Goal: Task Accomplishment & Management: Manage account settings

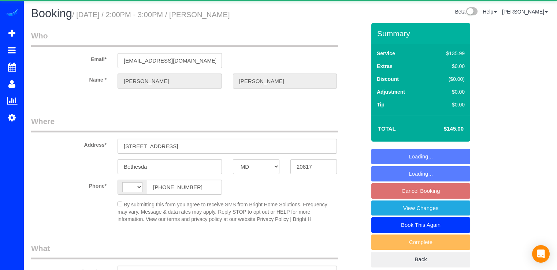
select select "MD"
select select "string:[GEOGRAPHIC_DATA]"
select select "object:580"
select select "string:fspay-ea78fac0-3190-4ffe-8e6c-363aaa61f3a8"
select select "spot4"
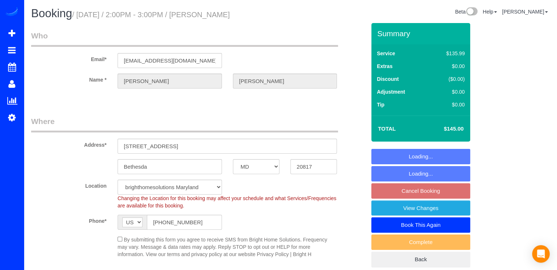
select select "2"
select select "object:839"
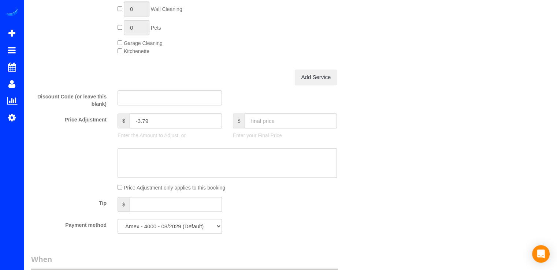
scroll to position [732, 0]
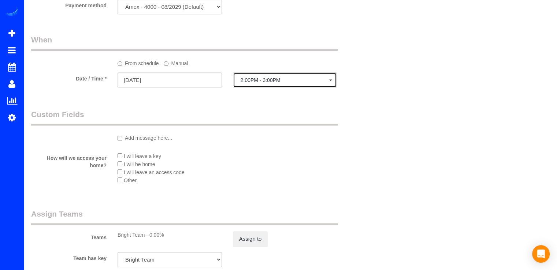
click at [250, 83] on span "2:00PM - 3:00PM" at bounding box center [285, 80] width 89 height 6
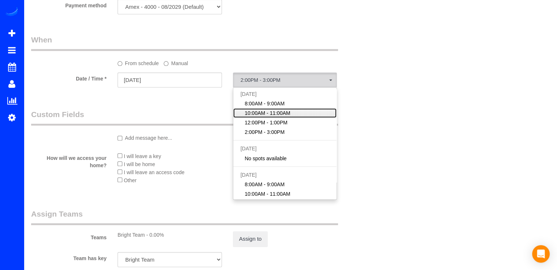
click at [253, 116] on span "10:00AM - 11:00AM" at bounding box center [268, 113] width 46 height 7
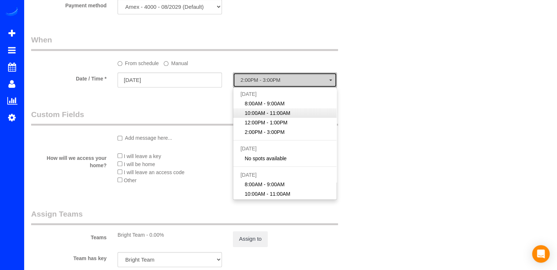
select select "spot17"
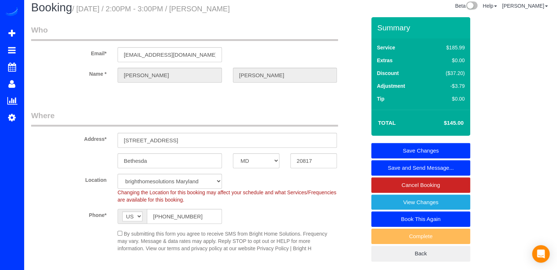
scroll to position [0, 0]
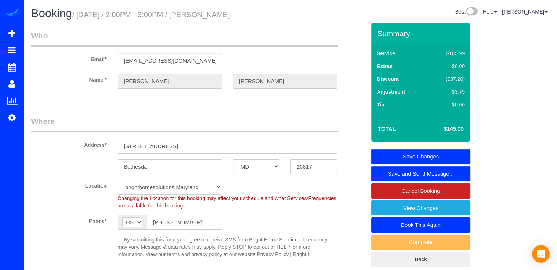
click at [450, 156] on link "Save Changes" at bounding box center [420, 156] width 99 height 15
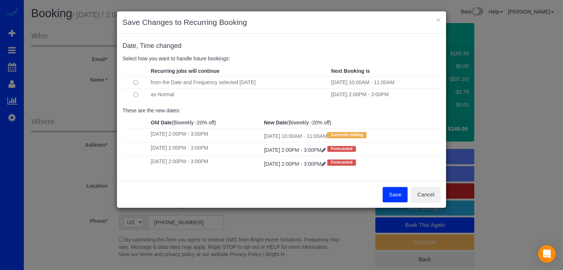
click at [388, 197] on button "Save" at bounding box center [394, 194] width 25 height 15
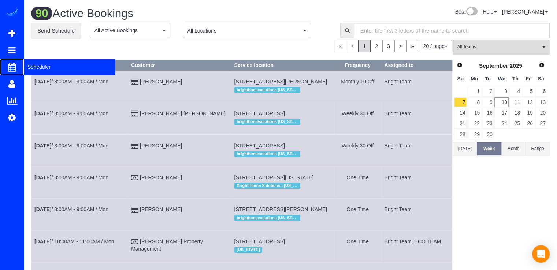
click at [40, 69] on span "Scheduler" at bounding box center [70, 67] width 92 height 17
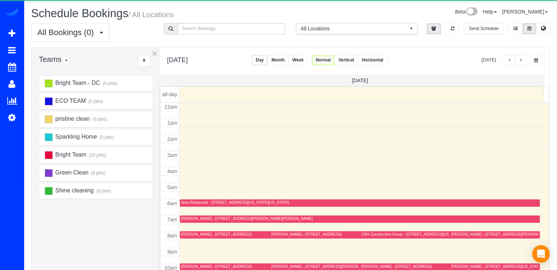
scroll to position [96, 0]
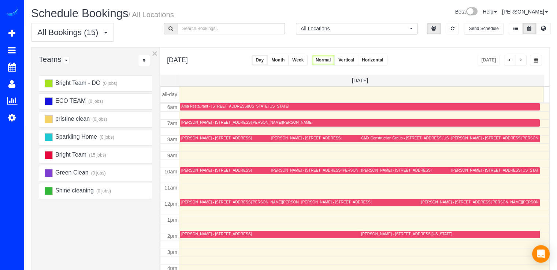
click at [523, 59] on span "button" at bounding box center [521, 60] width 4 height 4
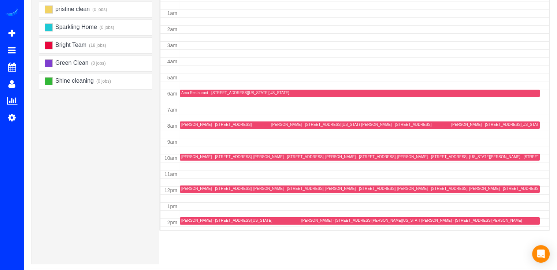
scroll to position [0, 0]
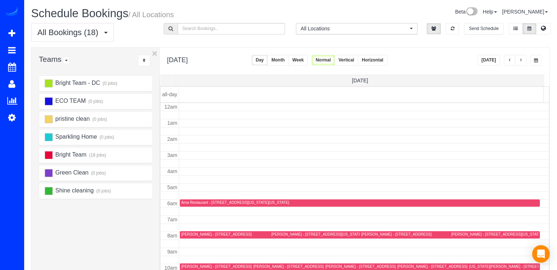
click at [490, 56] on button "Today" at bounding box center [489, 60] width 23 height 11
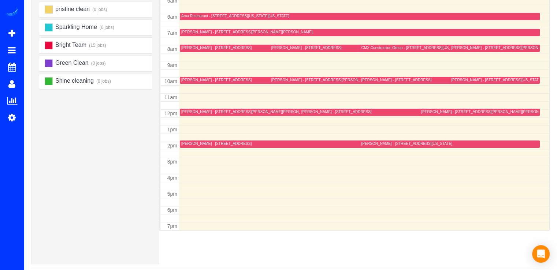
scroll to position [60, 0]
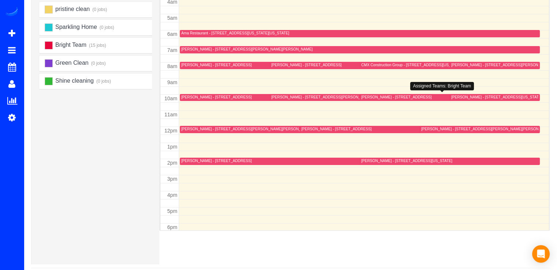
click at [374, 99] on div "Stephanie Lines - 4500 South Four Mile Run Drive, Apt 831, Arlington, VA 22204" at bounding box center [446, 97] width 170 height 5
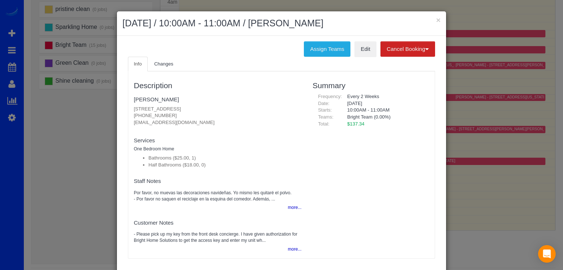
drag, startPoint x: 129, startPoint y: 106, endPoint x: 279, endPoint y: 106, distance: 150.5
click at [279, 106] on div "Description Stephanie Lines 4500 South Four Mile Run Drive, Apt 831, Arlington,…" at bounding box center [217, 164] width 179 height 179
copy p "4500 South Four Mile Run Drive, Apt 831, Arlington, VA 22204"
click at [436, 19] on button "×" at bounding box center [438, 20] width 4 height 8
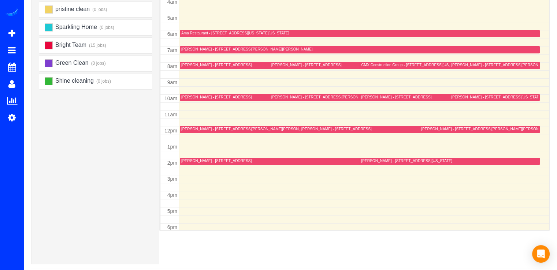
click at [189, 129] on div "Bill Shaughnessy - 105 Garrett Rd, Glen Burnie, MD 21060" at bounding box center [246, 129] width 131 height 5
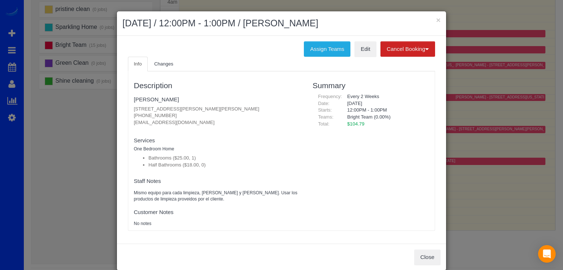
drag, startPoint x: 131, startPoint y: 106, endPoint x: 222, endPoint y: 106, distance: 90.5
click at [222, 106] on p "105 Garrett Rd, Glen Burnie, MD 21060 (410) 991-4226 liveirishforever@gmail.com" at bounding box center [218, 116] width 168 height 21
copy p "105 Garrett Rd, Glen Burnie, MD 21060"
click at [436, 19] on button "×" at bounding box center [438, 20] width 4 height 8
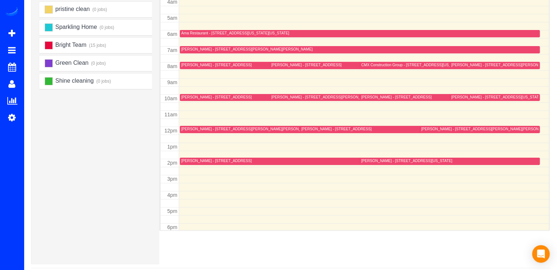
click at [370, 97] on div "Stephanie Lines - 4500 South Four Mile Run Drive, Apt 831, Arlington, VA 22204" at bounding box center [396, 97] width 70 height 5
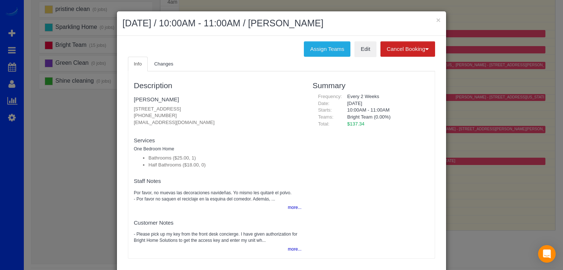
click at [444, 115] on div "× September 10, 2025 / 10:00AM - 11:00AM / Stephanie Lines Assign Teams Edit Ca…" at bounding box center [281, 135] width 563 height 270
click at [436, 20] on button "×" at bounding box center [438, 20] width 4 height 8
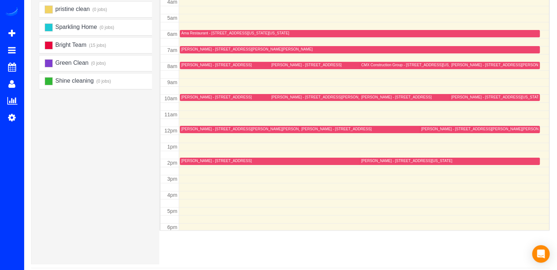
click at [198, 128] on div "Bill Shaughnessy - 105 Garrett Rd, Glen Burnie, MD 21060" at bounding box center [246, 129] width 131 height 5
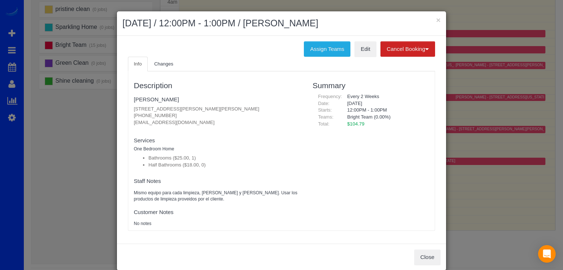
click at [438, 22] on div "× September 10, 2025 / 12:00PM - 1:00PM / Bill Shaughnessy" at bounding box center [281, 23] width 329 height 25
click at [438, 21] on div "× September 10, 2025 / 12:00PM - 1:00PM / Bill Shaughnessy" at bounding box center [281, 23] width 329 height 25
click at [437, 23] on button "×" at bounding box center [438, 20] width 4 height 8
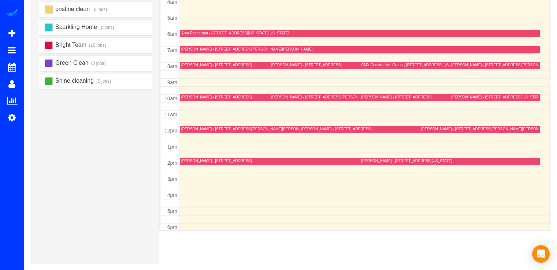
click at [195, 99] on div "Andrei Perlloni - 4721 Rosedale Ave, 507, Bethesda, MD 20814" at bounding box center [216, 97] width 70 height 5
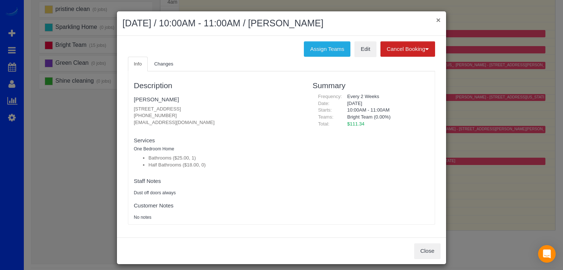
click at [436, 22] on button "×" at bounding box center [438, 20] width 4 height 8
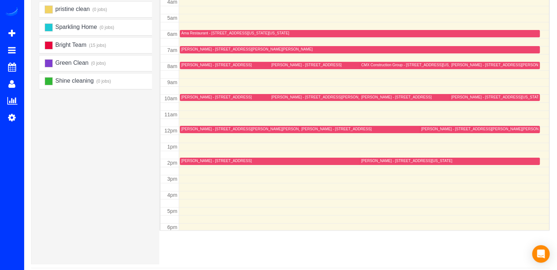
click at [197, 132] on div "12am 1am 2am 3am 4am 5am 6am 7am 8am 9am 10am 11am 12pm 1pm 2pm 3pm 4pm 5pm 6pm…" at bounding box center [354, 127] width 389 height 386
click at [196, 131] on div "Bill Shaughnessy - 105 Garrett Rd, Glen Burnie, MD 21060" at bounding box center [246, 129] width 131 height 5
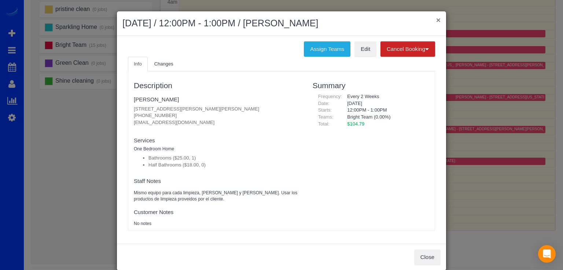
click at [437, 21] on button "×" at bounding box center [438, 20] width 4 height 8
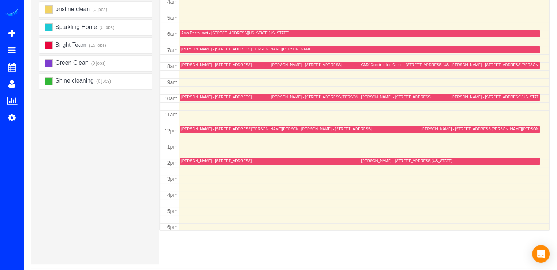
scroll to position [0, 0]
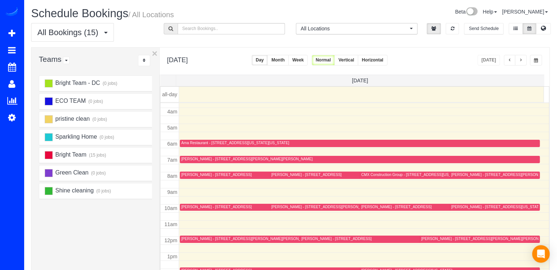
click at [522, 62] on span "button" at bounding box center [521, 60] width 4 height 4
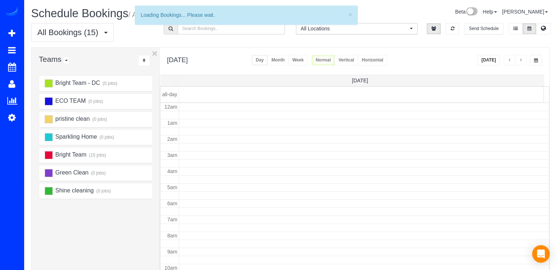
scroll to position [96, 0]
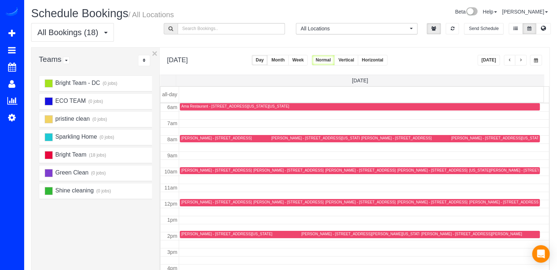
click at [525, 57] on button "button" at bounding box center [521, 60] width 12 height 11
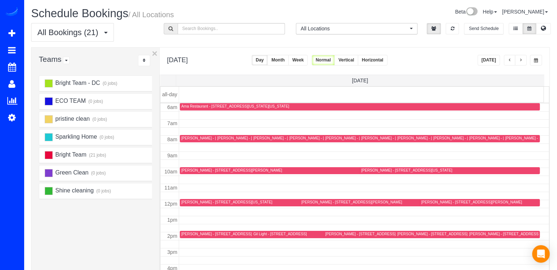
click at [524, 63] on button "button" at bounding box center [521, 60] width 12 height 11
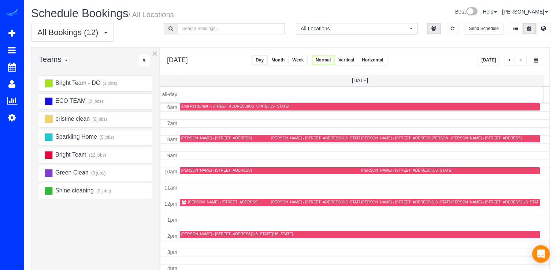
click at [511, 60] on span "button" at bounding box center [510, 60] width 4 height 4
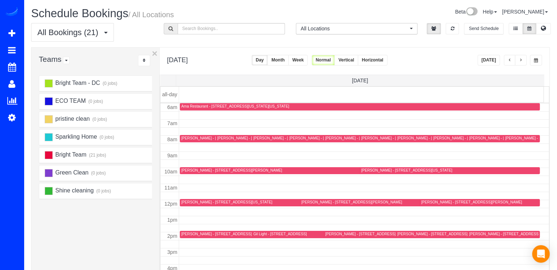
click at [510, 61] on span "button" at bounding box center [510, 60] width 4 height 4
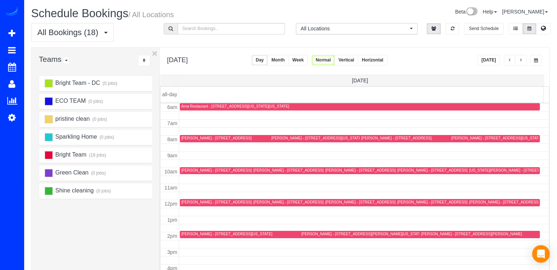
click at [521, 60] on span "button" at bounding box center [521, 60] width 4 height 4
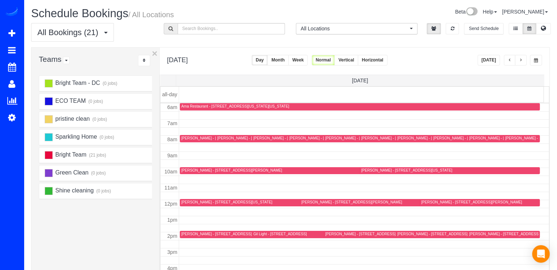
click at [520, 60] on span "button" at bounding box center [521, 60] width 4 height 4
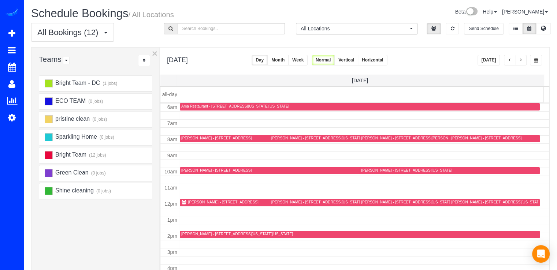
click at [522, 60] on span "button" at bounding box center [521, 60] width 4 height 4
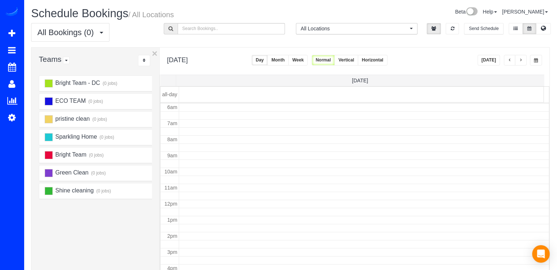
click at [522, 59] on span "button" at bounding box center [521, 60] width 4 height 4
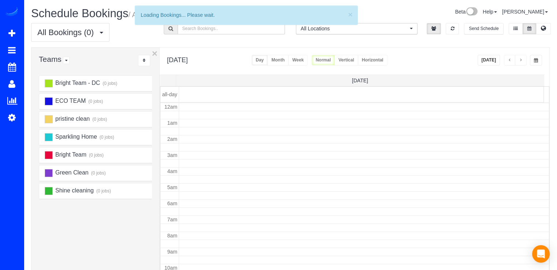
click at [522, 59] on span "button" at bounding box center [521, 60] width 4 height 4
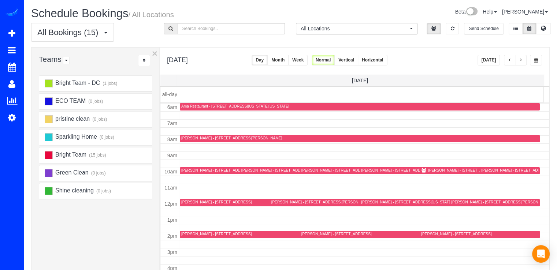
click at [522, 59] on span "button" at bounding box center [521, 60] width 4 height 4
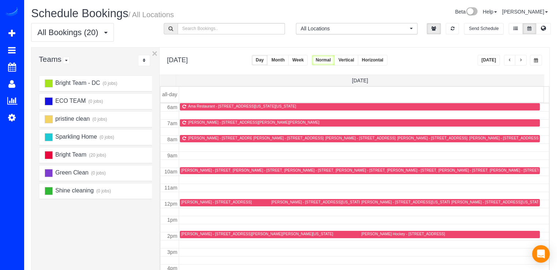
click at [513, 60] on button "button" at bounding box center [510, 60] width 12 height 11
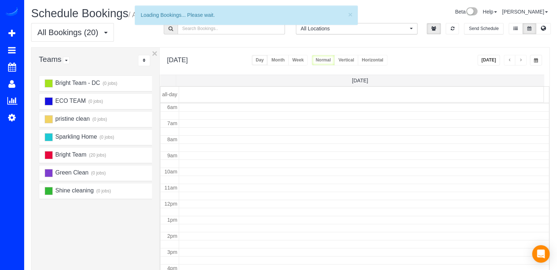
click at [513, 60] on button "button" at bounding box center [510, 60] width 12 height 11
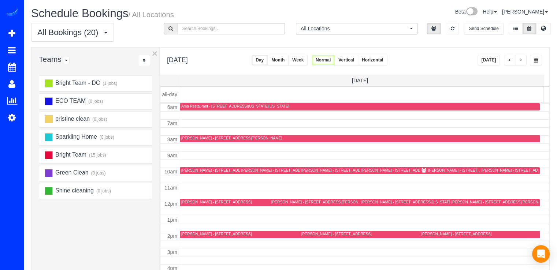
click at [513, 60] on button "button" at bounding box center [510, 60] width 12 height 11
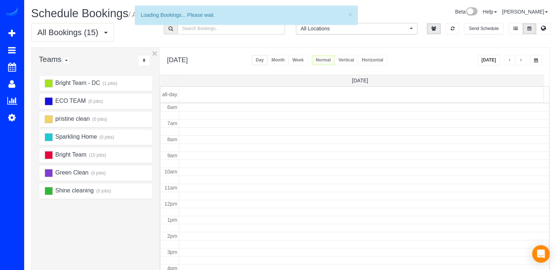
click at [513, 60] on button "button" at bounding box center [510, 60] width 12 height 11
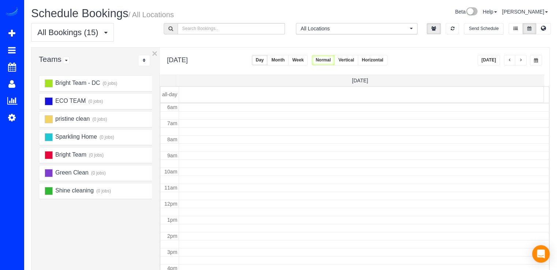
click at [513, 60] on button "button" at bounding box center [510, 60] width 12 height 11
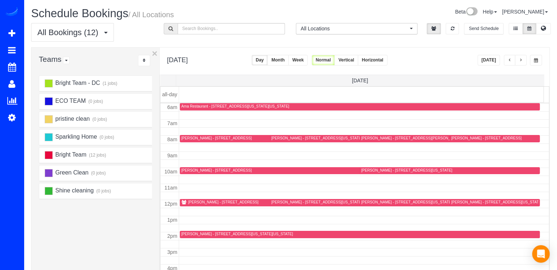
click at [513, 60] on button "button" at bounding box center [510, 60] width 12 height 11
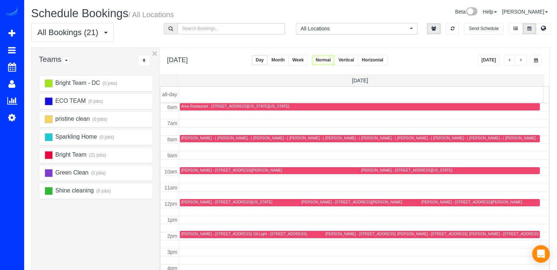
click at [509, 63] on button "button" at bounding box center [510, 60] width 12 height 11
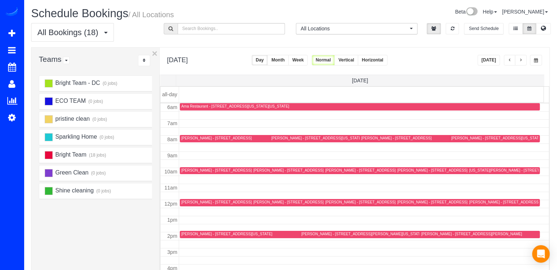
click at [486, 59] on button "Today" at bounding box center [489, 60] width 23 height 11
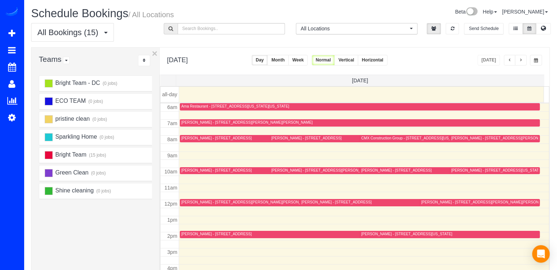
click at [192, 202] on div "Bill Shaughnessy - 105 Garrett Rd, Glen Burnie, MD 21060" at bounding box center [246, 202] width 131 height 5
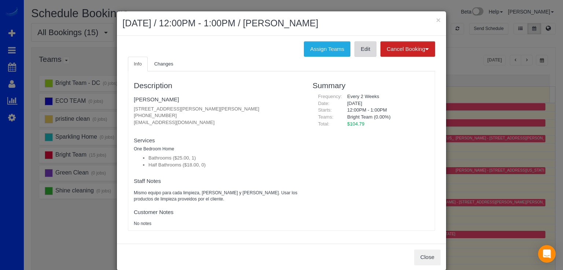
click at [358, 56] on link "Edit" at bounding box center [365, 48] width 22 height 15
click at [168, 98] on link "Bill Shaughnessy" at bounding box center [156, 99] width 45 height 6
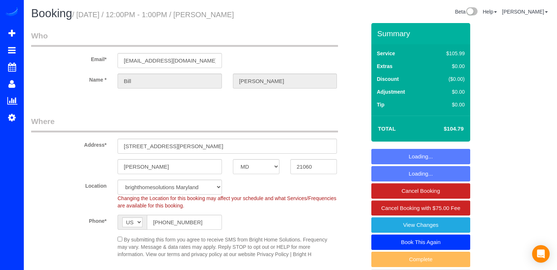
select select "MD"
select select "spot1"
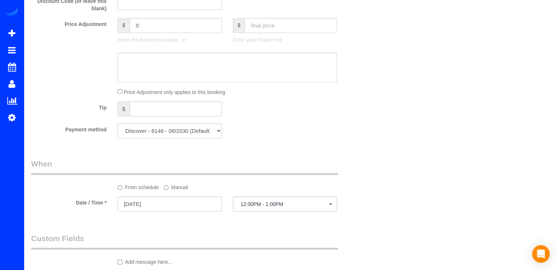
scroll to position [696, 0]
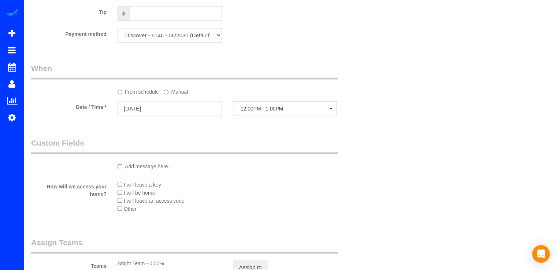
click at [188, 115] on input "09/10/2025" at bounding box center [170, 108] width 104 height 15
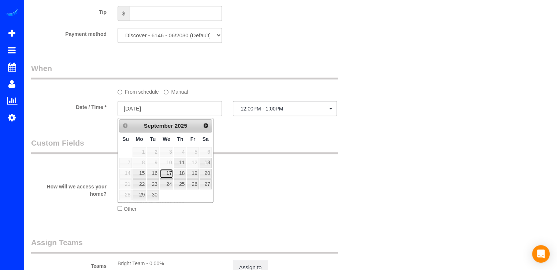
click at [168, 176] on link "17" at bounding box center [167, 174] width 14 height 10
type input "09/17/2025"
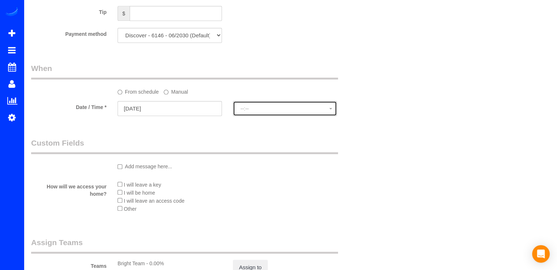
click at [300, 108] on span "--:--" at bounding box center [285, 109] width 89 height 6
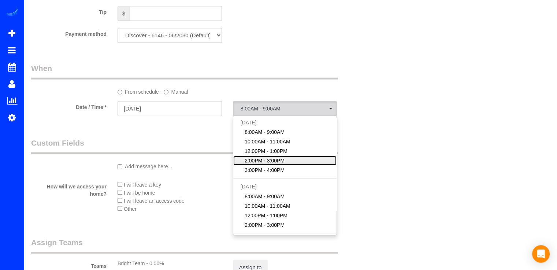
click at [270, 160] on span "2:00PM - 3:00PM" at bounding box center [265, 160] width 40 height 7
select select "spot15"
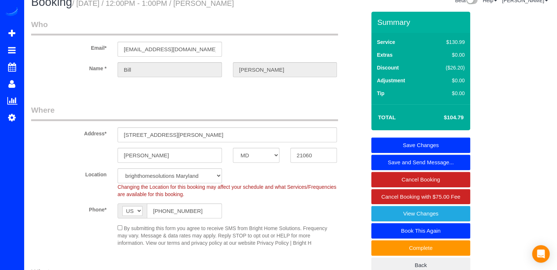
scroll to position [0, 0]
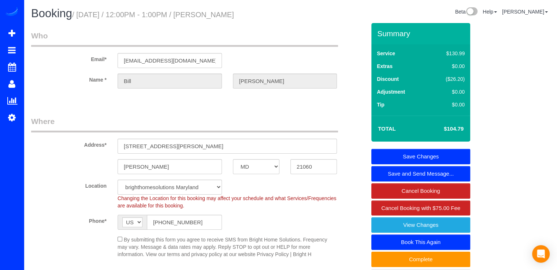
click at [448, 157] on link "Save Changes" at bounding box center [420, 156] width 99 height 15
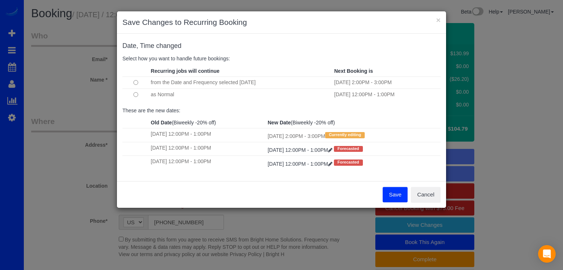
click at [137, 85] on td at bounding box center [135, 83] width 26 height 12
click at [131, 82] on td at bounding box center [135, 83] width 26 height 12
click at [132, 81] on td at bounding box center [135, 83] width 26 height 12
click at [392, 194] on button "Save" at bounding box center [394, 194] width 25 height 15
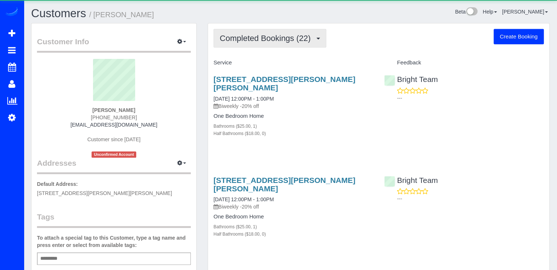
click at [279, 39] on span "Completed Bookings (22)" at bounding box center [267, 38] width 94 height 9
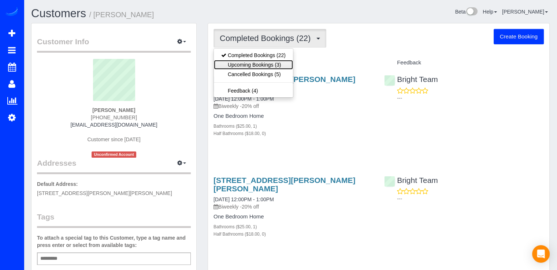
click at [281, 62] on link "Upcoming Bookings (3)" at bounding box center [253, 65] width 79 height 10
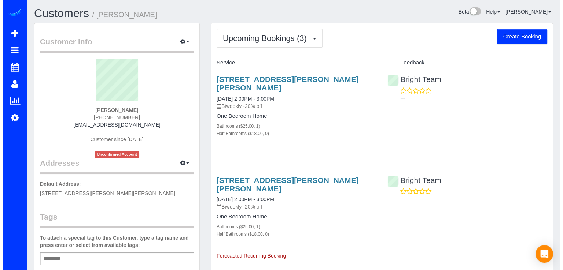
scroll to position [37, 0]
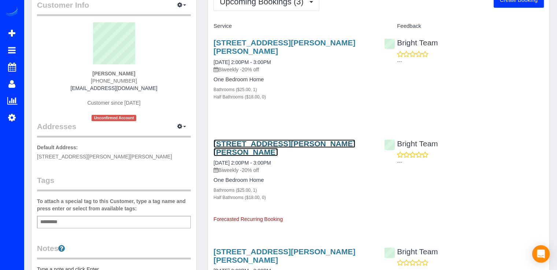
click at [264, 140] on link "105 Garrett Rd, Glen Burnie, MD 21060" at bounding box center [285, 148] width 142 height 17
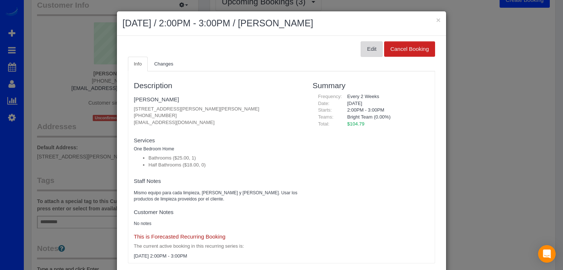
click at [374, 51] on button "Edit" at bounding box center [371, 48] width 22 height 15
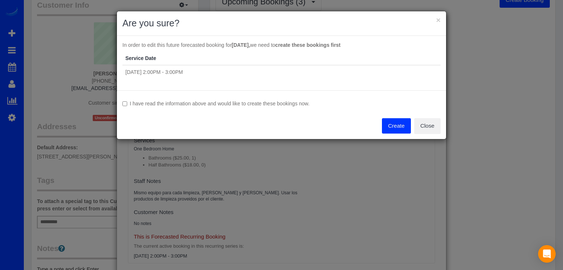
click at [390, 123] on button "Create" at bounding box center [396, 125] width 29 height 15
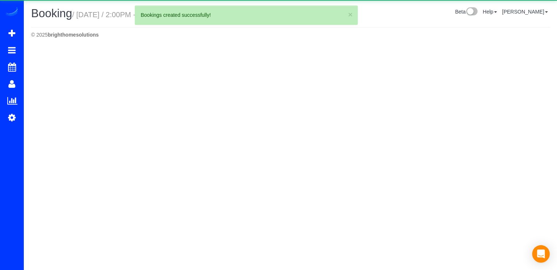
select select "MD"
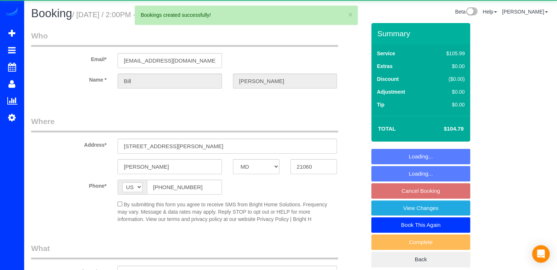
select select "object:2004"
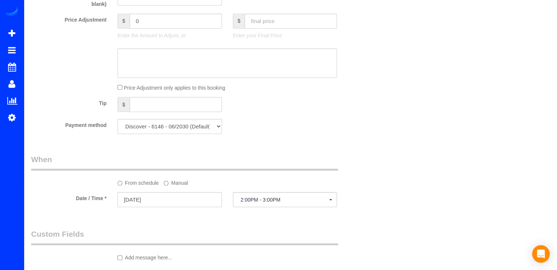
scroll to position [623, 0]
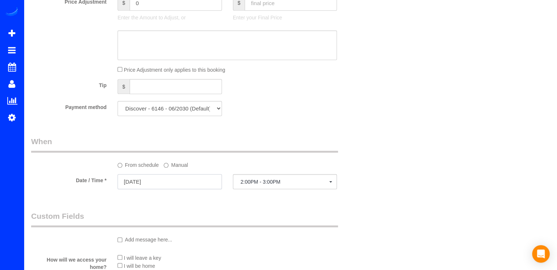
click at [189, 183] on input "10/01/2025" at bounding box center [170, 181] width 104 height 15
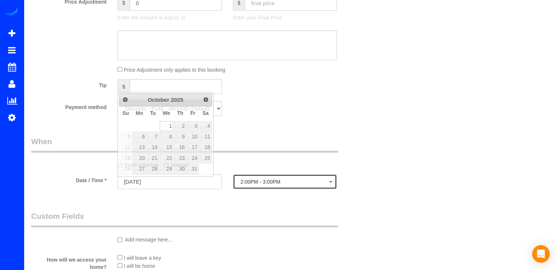
click at [263, 185] on span "2:00PM - 3:00PM" at bounding box center [285, 182] width 89 height 6
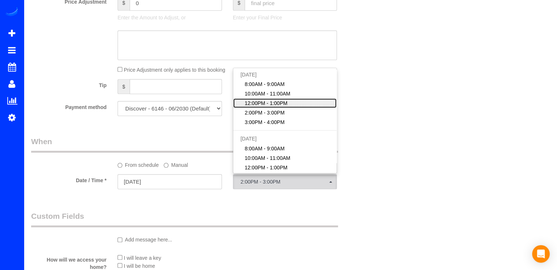
click at [291, 107] on link "12:00PM - 1:00PM" at bounding box center [285, 104] width 104 height 10
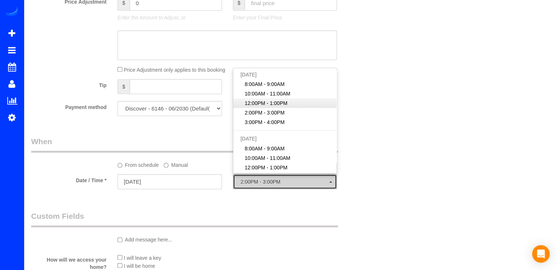
select select "spot21"
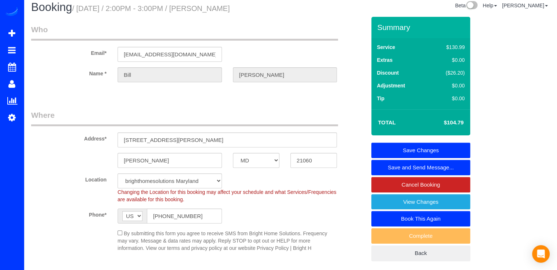
scroll to position [0, 0]
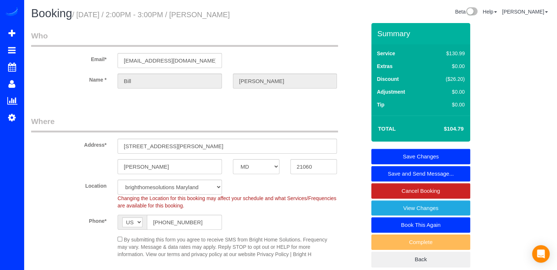
click at [434, 153] on link "Save Changes" at bounding box center [420, 156] width 99 height 15
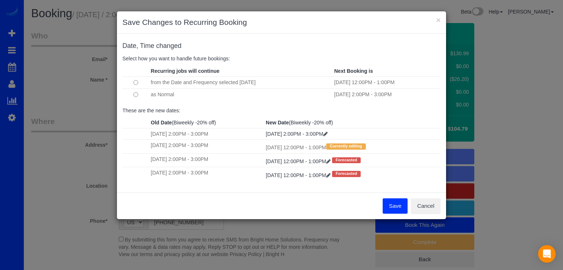
click at [390, 200] on button "Save" at bounding box center [394, 206] width 25 height 15
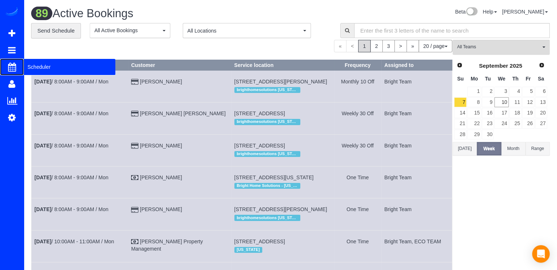
click at [32, 64] on span "Scheduler" at bounding box center [70, 67] width 92 height 17
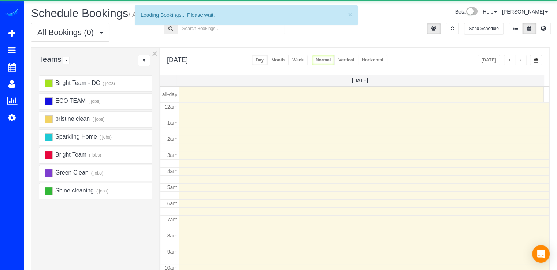
scroll to position [96, 0]
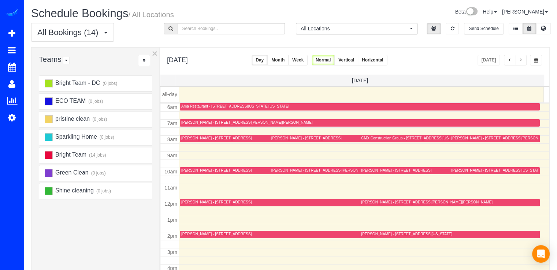
click at [522, 61] on span "button" at bounding box center [521, 60] width 4 height 4
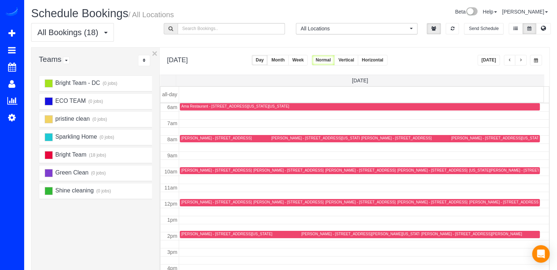
click at [525, 62] on button "button" at bounding box center [521, 60] width 12 height 11
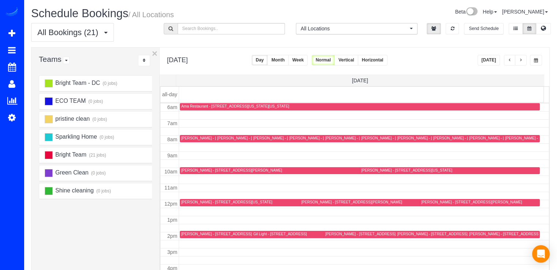
click at [511, 58] on span "button" at bounding box center [510, 60] width 4 height 4
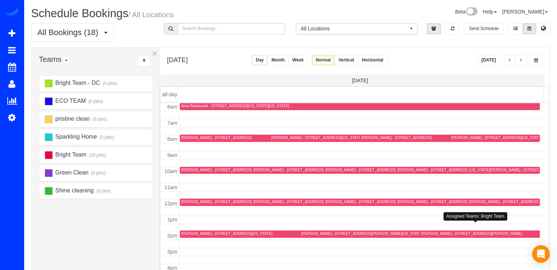
scroll to position [109, 0]
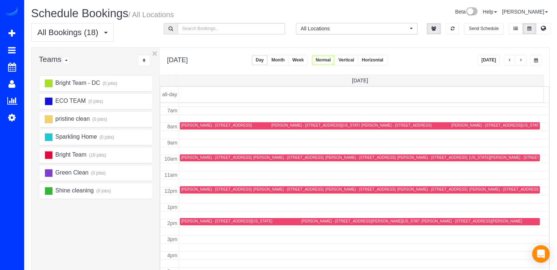
click at [493, 59] on button "[DATE]" at bounding box center [489, 60] width 23 height 11
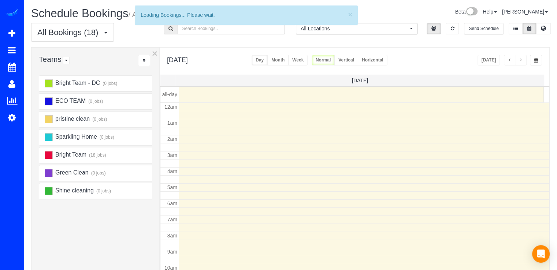
scroll to position [96, 0]
click at [509, 61] on span "button" at bounding box center [510, 60] width 4 height 4
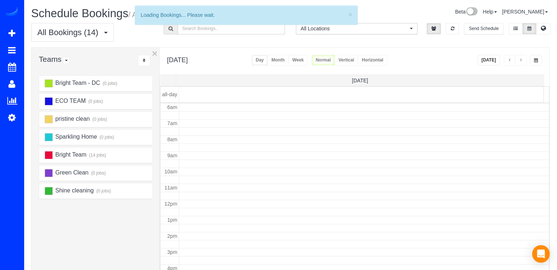
click at [509, 61] on span "button" at bounding box center [510, 60] width 4 height 4
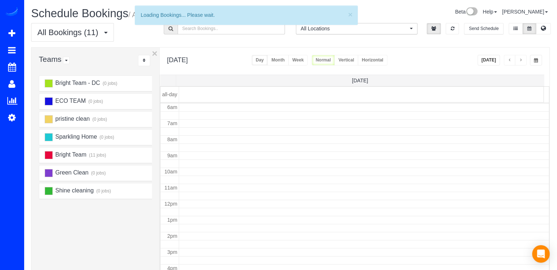
click at [509, 61] on span "button" at bounding box center [510, 60] width 4 height 4
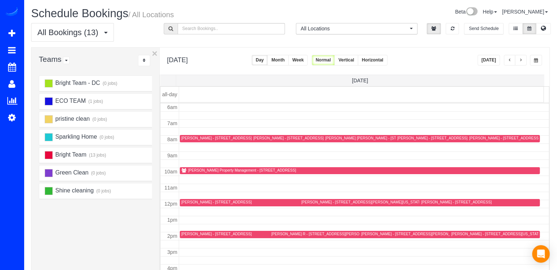
click at [509, 61] on span "button" at bounding box center [510, 60] width 4 height 4
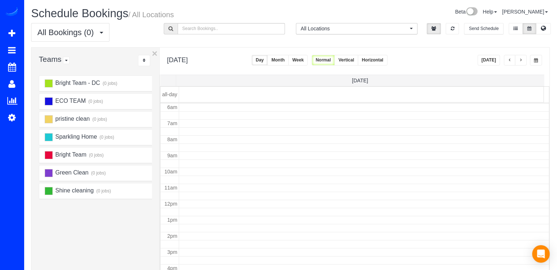
click at [508, 61] on span "button" at bounding box center [510, 60] width 4 height 4
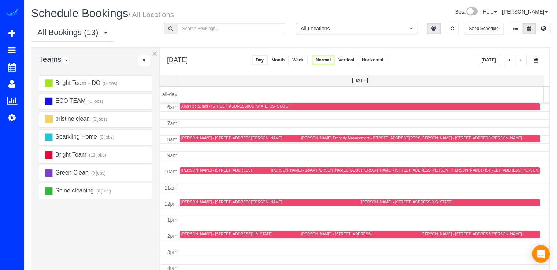
click at [522, 59] on span "button" at bounding box center [521, 60] width 4 height 4
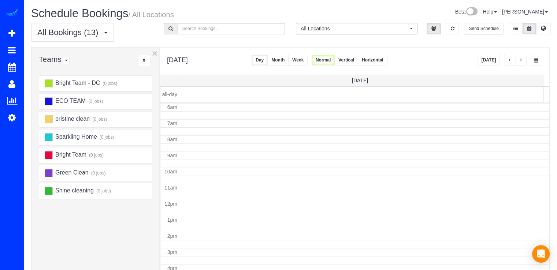
click at [520, 62] on span "button" at bounding box center [521, 60] width 4 height 4
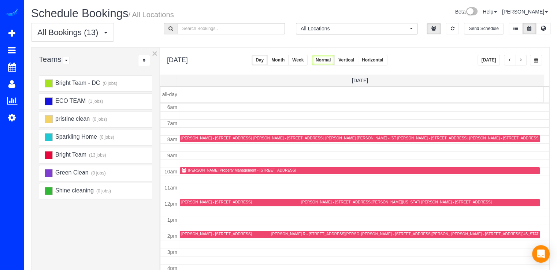
click at [520, 62] on span "button" at bounding box center [521, 60] width 4 height 4
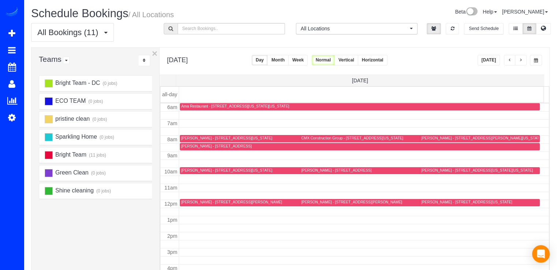
click at [520, 62] on span "button" at bounding box center [521, 60] width 4 height 4
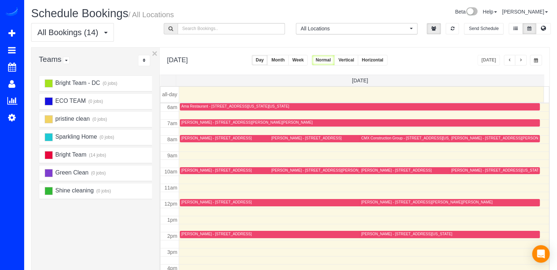
click at [524, 62] on button "button" at bounding box center [521, 60] width 12 height 11
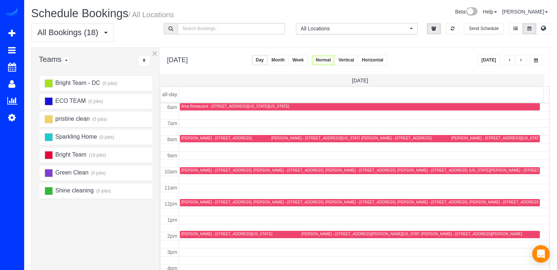
click at [500, 60] on div "Today" at bounding box center [510, 60] width 65 height 11
click at [498, 60] on button "Today" at bounding box center [489, 60] width 23 height 11
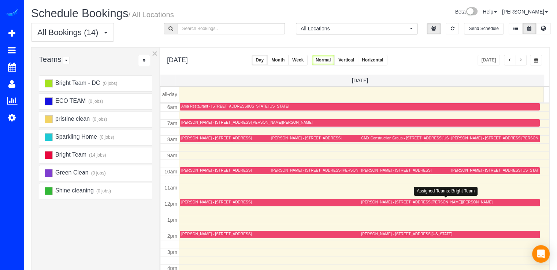
click at [380, 203] on div "Nancy Stern - 4440 Willard Ave, Apt 1416, Chevy Chase, MD 20815" at bounding box center [426, 202] width 131 height 5
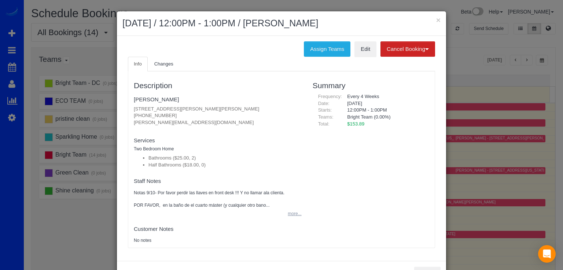
click at [292, 214] on button "more..." at bounding box center [292, 214] width 18 height 11
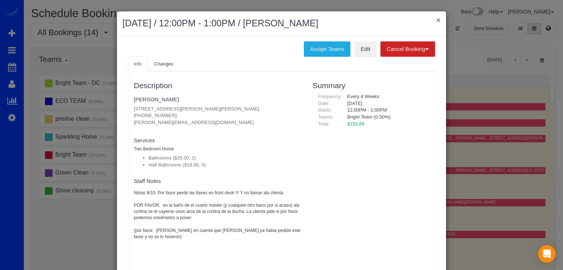
click at [436, 18] on button "×" at bounding box center [438, 20] width 4 height 8
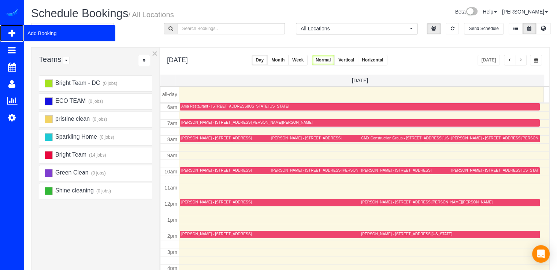
click at [34, 33] on span "Add Booking" at bounding box center [70, 33] width 92 height 17
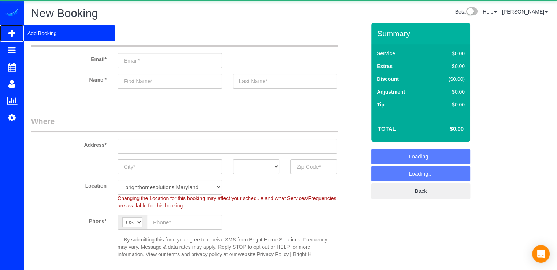
select select "object:3532"
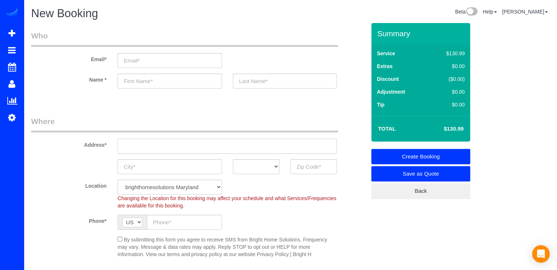
click at [135, 151] on input "text" at bounding box center [227, 146] width 219 height 15
paste input "2625 3rd St NE, Washington, DC 20002"
type input "2625 3rd St NE, Washington, DC 20002"
click at [325, 169] on input "text" at bounding box center [313, 166] width 47 height 15
type input "20002"
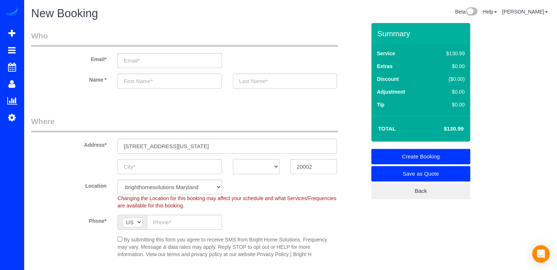
click at [264, 163] on select "AK AL AR AZ CA CO CT DC DE FL GA HI IA ID IL IN KS KY LA MA MD ME MI MN MO MS M…" at bounding box center [256, 166] width 47 height 15
select select "2"
select select "object:3584"
select select "DC"
click at [201, 168] on input "text" at bounding box center [170, 166] width 104 height 15
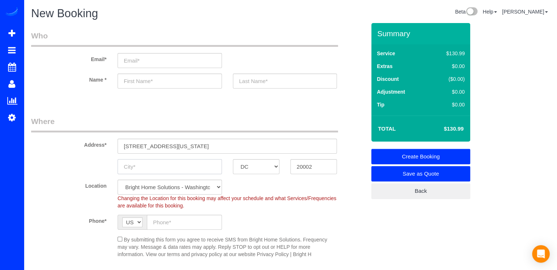
click at [160, 170] on input "text" at bounding box center [170, 166] width 104 height 15
type input "[US_STATE]"
drag, startPoint x: 234, startPoint y: 144, endPoint x: 163, endPoint y: 142, distance: 71.8
click at [163, 142] on input "2625 3rd St NE, Washington, DC 20002" at bounding box center [227, 146] width 219 height 15
type input "2625 3rd St NE,"
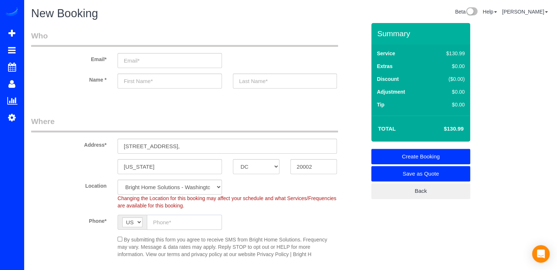
click at [170, 220] on input "text" at bounding box center [184, 222] width 75 height 15
type input "(703) 940-4998"
click at [158, 81] on input "text" at bounding box center [170, 81] width 104 height 15
type input "Onur"
click at [240, 82] on input "text" at bounding box center [285, 81] width 104 height 15
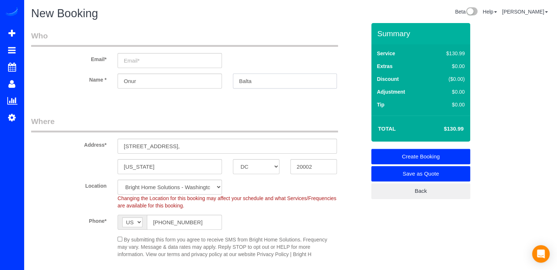
type input "Balta"
click at [148, 57] on input "email" at bounding box center [170, 60] width 104 height 15
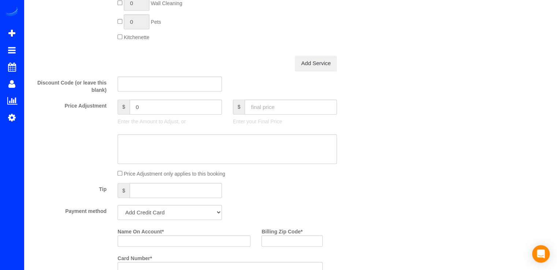
scroll to position [659, 0]
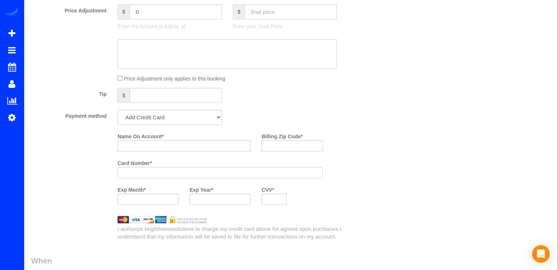
type input "orders@builddesigncenter.com"
drag, startPoint x: 181, startPoint y: 119, endPoint x: 181, endPoint y: 125, distance: 6.6
click at [181, 119] on select "Add Credit Card Cash Check Paypal" at bounding box center [170, 117] width 104 height 15
select select "string:check"
click at [118, 112] on select "Add Credit Card Cash Check Paypal" at bounding box center [170, 117] width 104 height 15
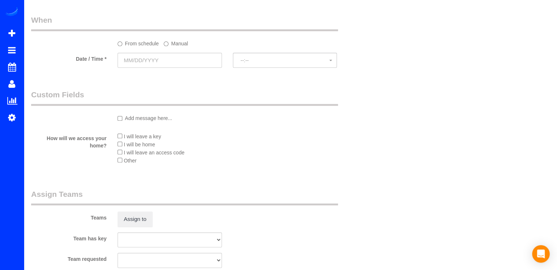
scroll to position [842, 0]
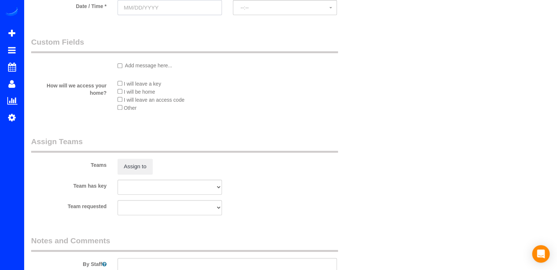
click at [168, 14] on input "text" at bounding box center [170, 7] width 104 height 15
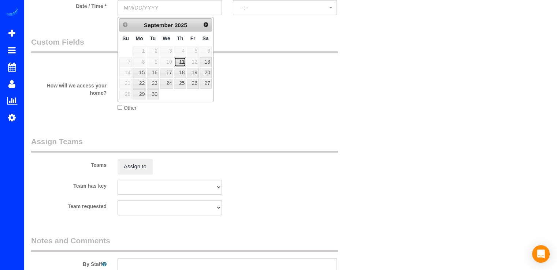
click at [179, 57] on link "11" at bounding box center [180, 62] width 12 height 10
type input "09/11/2025"
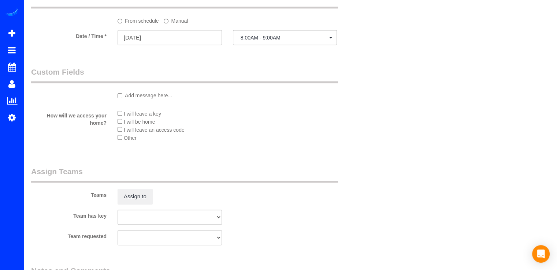
scroll to position [769, 0]
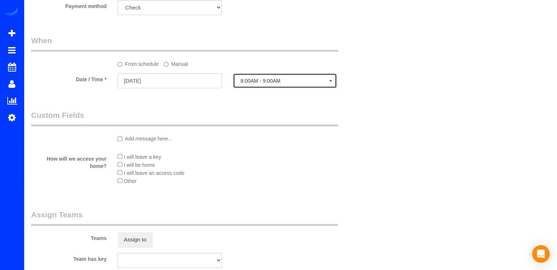
click at [280, 84] on span "8:00AM - 9:00AM" at bounding box center [285, 81] width 89 height 6
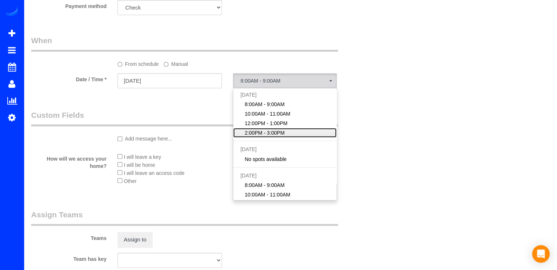
click at [258, 137] on span "2:00PM - 3:00PM" at bounding box center [265, 132] width 40 height 7
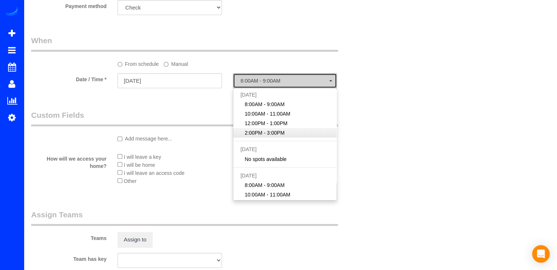
select select "spot40"
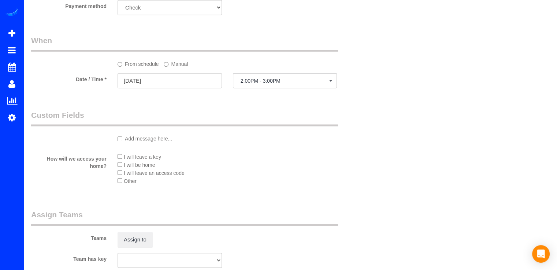
click at [122, 168] on li "I will be home" at bounding box center [227, 165] width 219 height 8
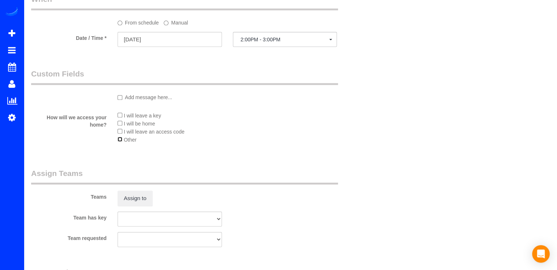
scroll to position [842, 0]
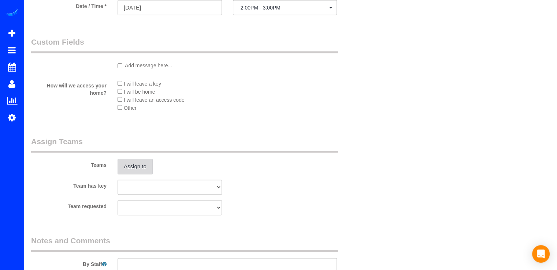
click at [140, 170] on button "Assign to" at bounding box center [135, 166] width 35 height 15
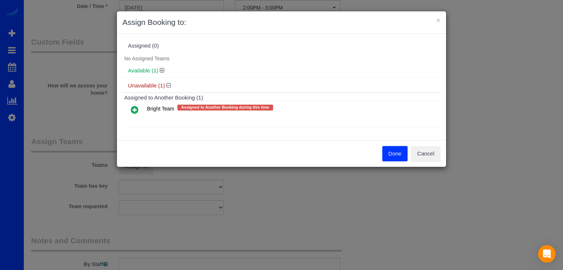
click at [132, 114] on link at bounding box center [134, 110] width 17 height 15
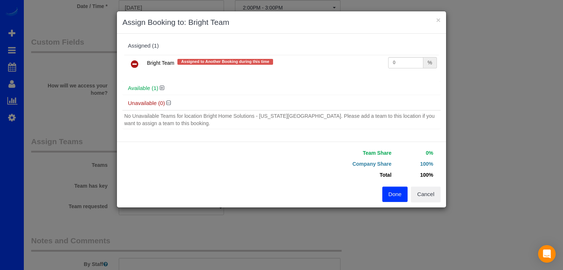
click at [159, 88] on h4 "Available (1)" at bounding box center [281, 88] width 307 height 6
click at [163, 88] on icon at bounding box center [162, 87] width 4 height 5
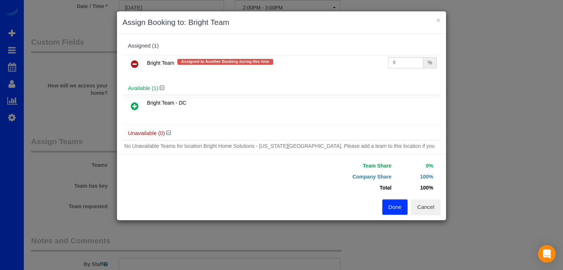
click at [138, 109] on icon at bounding box center [135, 106] width 8 height 9
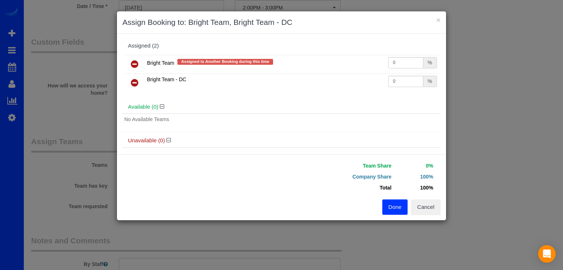
click at [385, 203] on button "Done" at bounding box center [395, 207] width 26 height 15
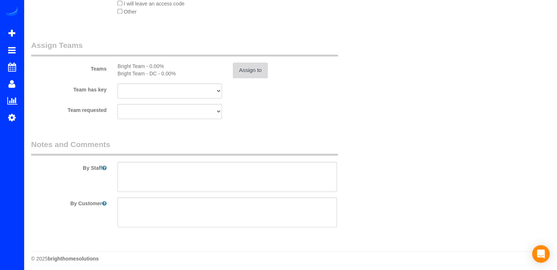
scroll to position [943, 0]
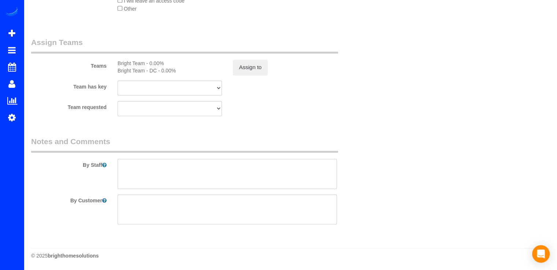
drag, startPoint x: 139, startPoint y: 164, endPoint x: 144, endPoint y: 163, distance: 5.2
click at [141, 164] on textarea at bounding box center [227, 174] width 219 height 30
drag, startPoint x: 235, startPoint y: 167, endPoint x: 220, endPoint y: 168, distance: 15.4
click at [220, 168] on textarea at bounding box center [227, 174] width 219 height 30
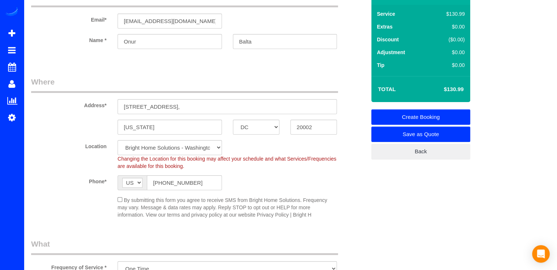
scroll to position [0, 0]
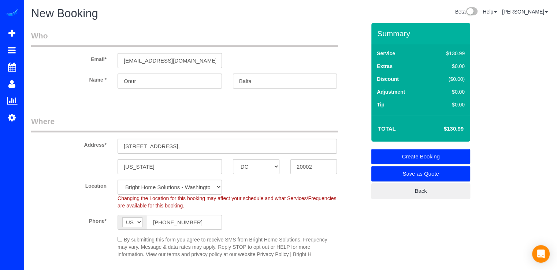
type textarea "Limpieza solo de las areas comunes y bano."
click at [446, 155] on link "Create Booking" at bounding box center [420, 156] width 99 height 15
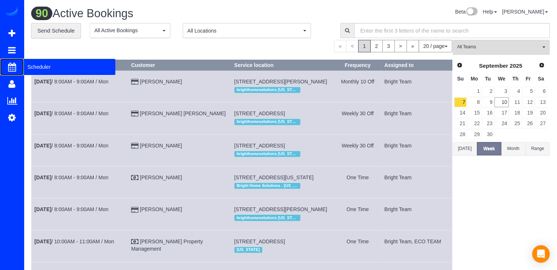
click at [31, 68] on span "Scheduler" at bounding box center [70, 67] width 92 height 17
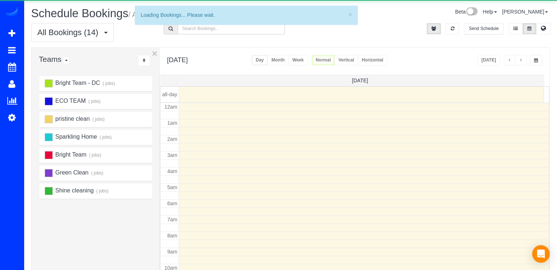
scroll to position [96, 0]
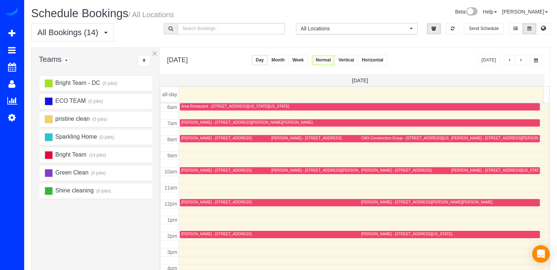
click at [197, 171] on div "Andrei Perlloni - 4721 Rosedale Ave, 507, Bethesda, MD 20814" at bounding box center [216, 170] width 70 height 5
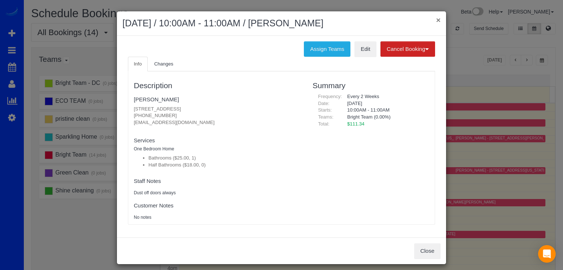
click at [436, 19] on button "×" at bounding box center [438, 20] width 4 height 8
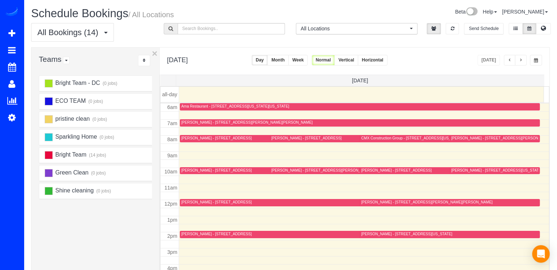
click at [527, 59] on div "Today" at bounding box center [510, 60] width 65 height 11
click at [526, 59] on button "button" at bounding box center [521, 60] width 12 height 11
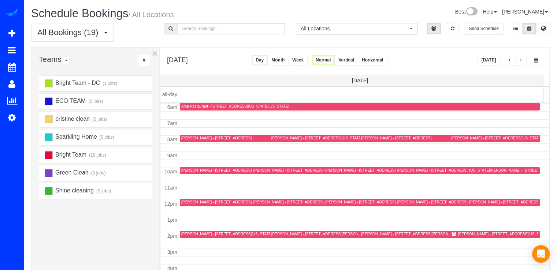
click at [460, 234] on div "Onur Balta - 2625 3rd St Ne,, Washington, DC 20002" at bounding box center [503, 234] width 91 height 5
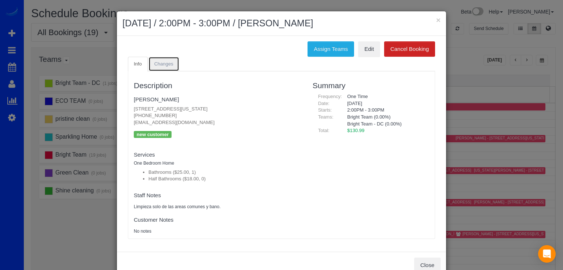
click at [175, 59] on link "Changes" at bounding box center [163, 64] width 31 height 15
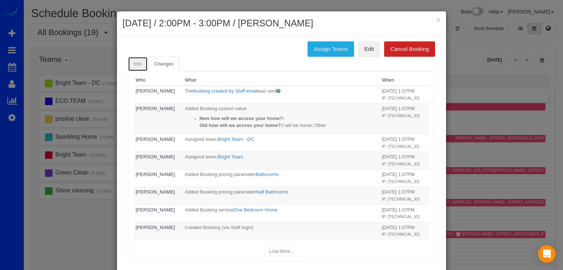
click at [142, 64] on link "Info" at bounding box center [138, 64] width 20 height 15
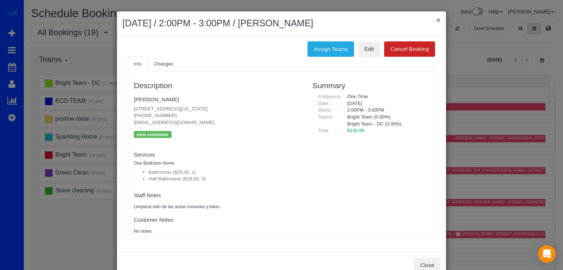
click at [436, 22] on button "×" at bounding box center [438, 20] width 4 height 8
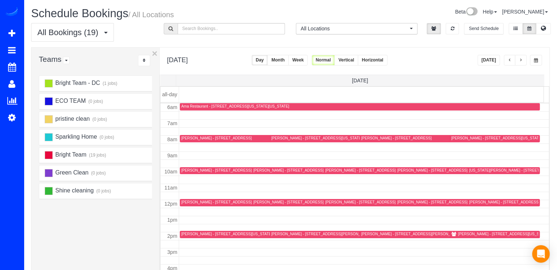
click at [497, 62] on button "Today" at bounding box center [489, 60] width 23 height 11
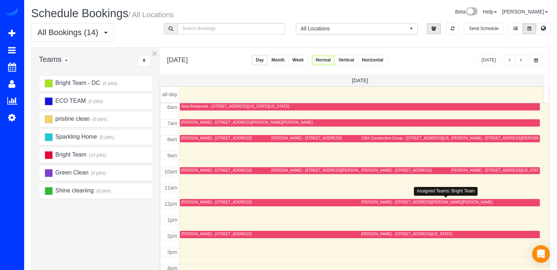
click at [361, 200] on div "Nancy Stern - 4440 Willard Ave, Apt 1416, Chevy Chase, MD 20815" at bounding box center [426, 202] width 131 height 5
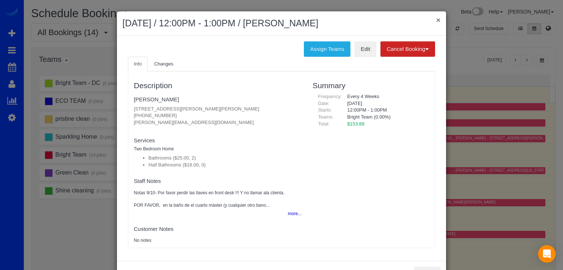
click at [436, 20] on button "×" at bounding box center [438, 20] width 4 height 8
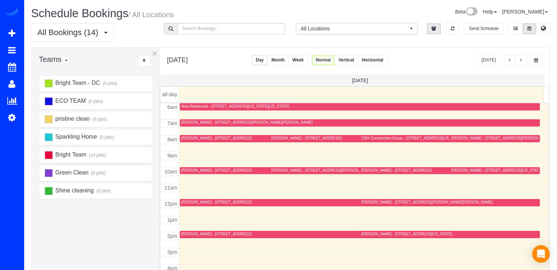
click at [523, 60] on button "button" at bounding box center [521, 60] width 12 height 11
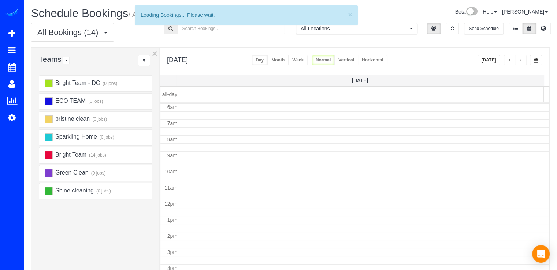
click at [523, 60] on button "button" at bounding box center [521, 60] width 12 height 11
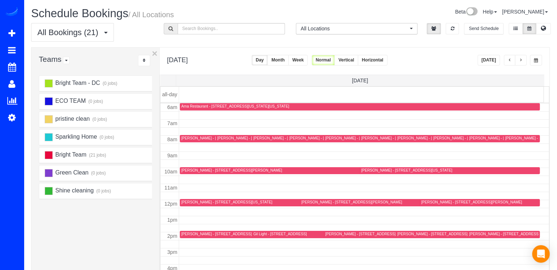
click at [523, 60] on button "button" at bounding box center [521, 60] width 12 height 11
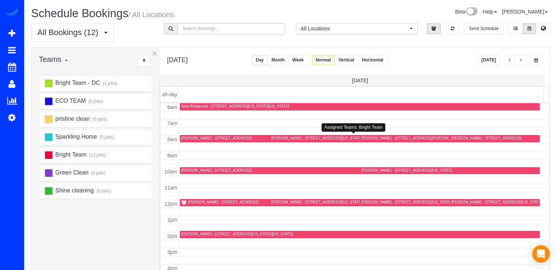
click at [283, 140] on div "Justin Weiss - 631 D Street Nw Apt 426, Washington, DC 20004" at bounding box center [316, 138] width 91 height 5
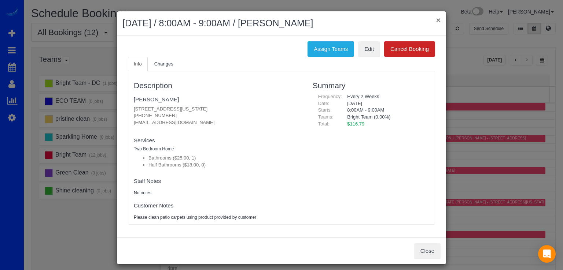
click at [436, 19] on button "×" at bounding box center [438, 20] width 4 height 8
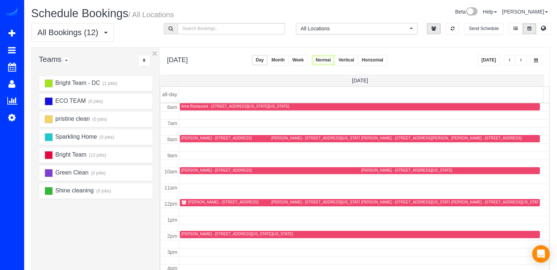
click at [510, 62] on button "button" at bounding box center [510, 60] width 12 height 11
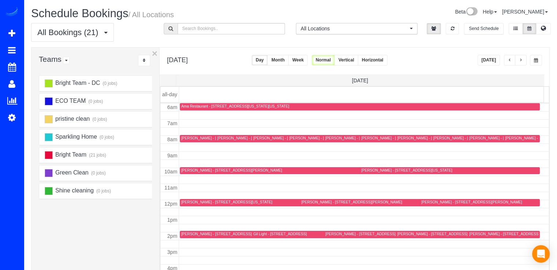
click at [519, 62] on span "button" at bounding box center [521, 60] width 4 height 4
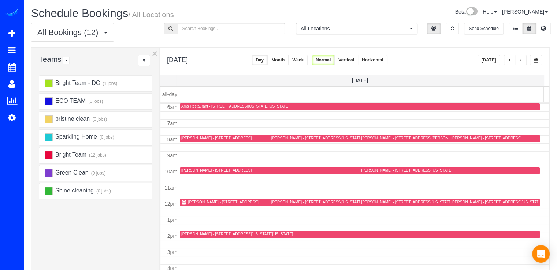
click at [524, 62] on button "button" at bounding box center [521, 60] width 12 height 11
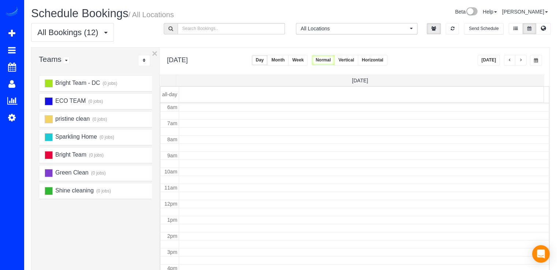
click at [524, 62] on button "button" at bounding box center [521, 60] width 12 height 11
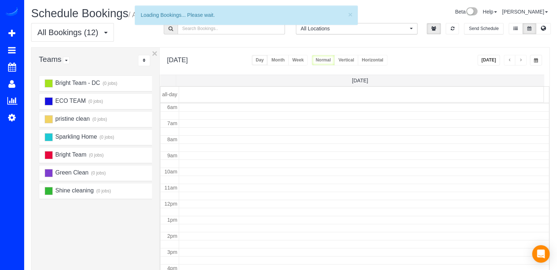
click at [524, 62] on button "button" at bounding box center [521, 60] width 12 height 11
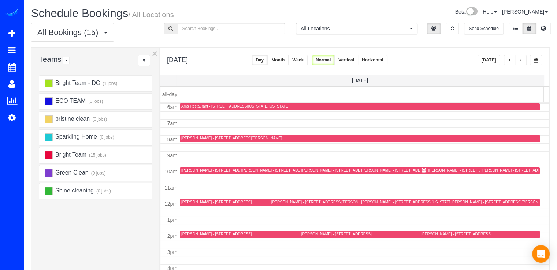
click at [524, 62] on button "button" at bounding box center [521, 60] width 12 height 11
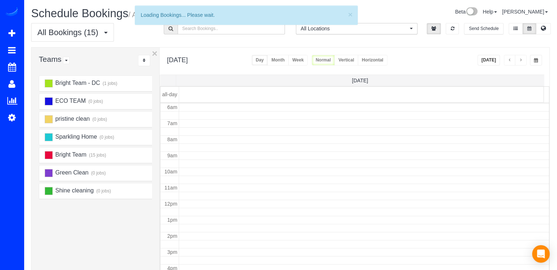
click at [524, 62] on button "button" at bounding box center [521, 60] width 12 height 11
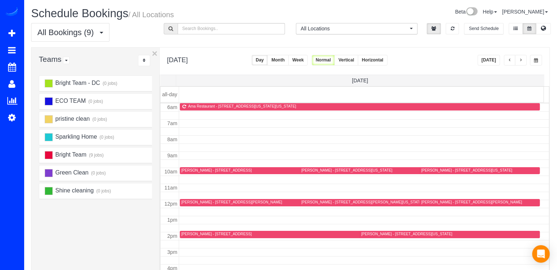
click at [523, 62] on button "button" at bounding box center [521, 60] width 12 height 11
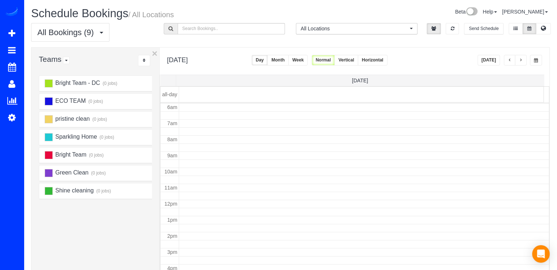
click at [523, 62] on button "button" at bounding box center [521, 60] width 12 height 11
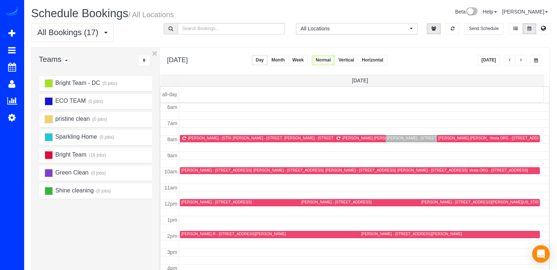
click at [520, 62] on span "button" at bounding box center [521, 60] width 4 height 4
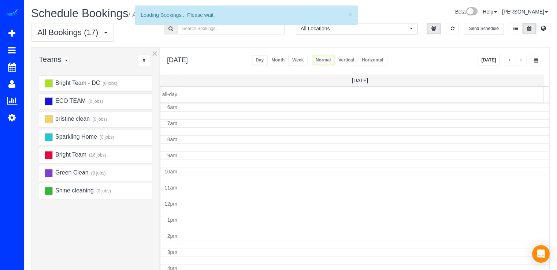
click at [521, 62] on span "button" at bounding box center [521, 60] width 4 height 4
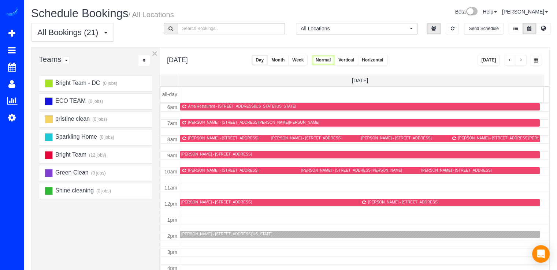
click at [521, 62] on span "button" at bounding box center [521, 60] width 4 height 4
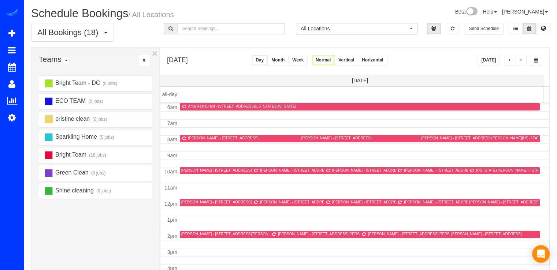
click at [496, 58] on button "Today" at bounding box center [489, 60] width 23 height 11
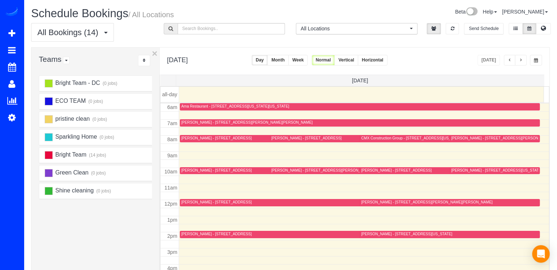
click at [523, 61] on span "button" at bounding box center [521, 60] width 4 height 4
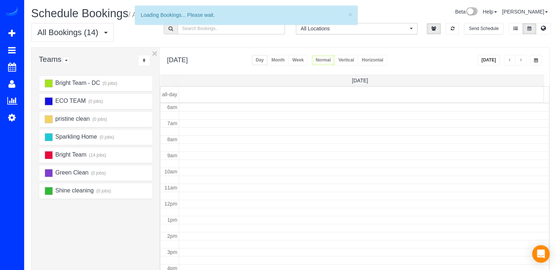
click at [522, 61] on span "button" at bounding box center [521, 60] width 4 height 4
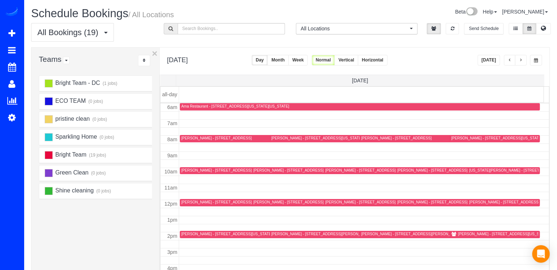
click at [522, 61] on span "button" at bounding box center [521, 60] width 4 height 4
click at [524, 59] on button "button" at bounding box center [521, 60] width 12 height 11
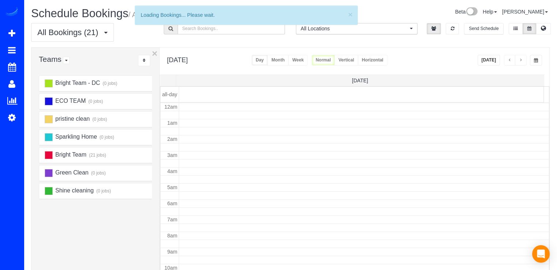
click at [524, 59] on button "button" at bounding box center [521, 60] width 12 height 11
click at [511, 60] on span "button" at bounding box center [510, 60] width 4 height 4
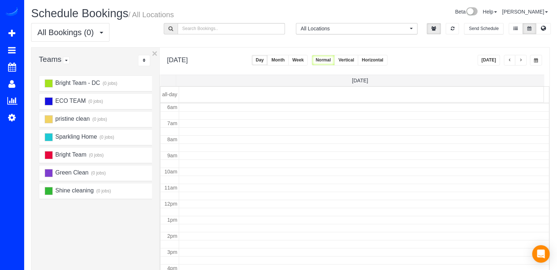
click at [513, 59] on button "button" at bounding box center [510, 60] width 12 height 11
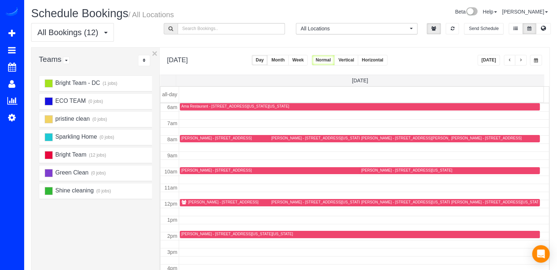
click at [278, 140] on div "Justin Weiss - 631 D Street Nw Apt 426, Washington, DC 20004" at bounding box center [316, 138] width 91 height 5
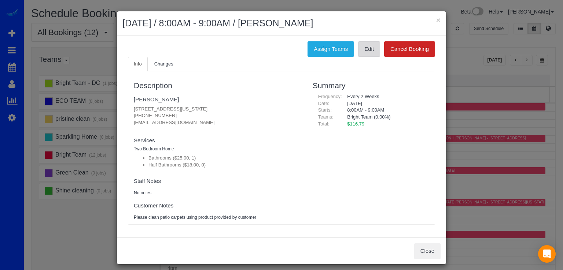
click at [372, 52] on link "Edit" at bounding box center [369, 48] width 22 height 15
click at [152, 99] on link "[PERSON_NAME]" at bounding box center [156, 99] width 45 height 6
click at [438, 20] on div "× September 13, 2025 / 8:00AM - 9:00AM / Justin Weiss" at bounding box center [281, 23] width 329 height 25
click at [436, 21] on button "×" at bounding box center [438, 20] width 4 height 8
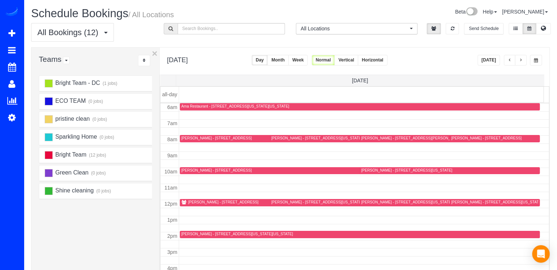
click at [494, 61] on button "Today" at bounding box center [489, 60] width 23 height 11
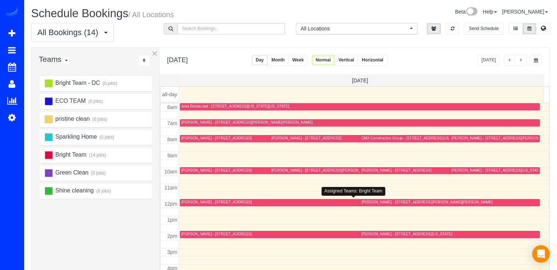
click at [362, 205] on div "Nancy Stern - 4440 Willard Ave, Apt 1416, Chevy Chase, MD 20815" at bounding box center [449, 202] width 177 height 5
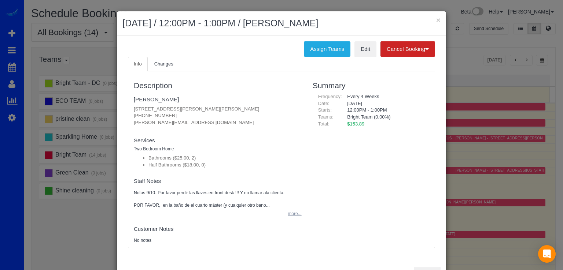
click at [291, 217] on button "more..." at bounding box center [292, 214] width 18 height 11
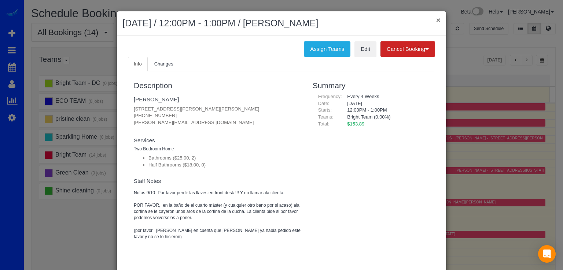
click at [436, 22] on button "×" at bounding box center [438, 20] width 4 height 8
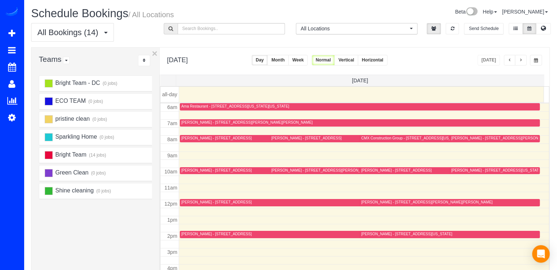
click at [511, 61] on span "button" at bounding box center [510, 60] width 4 height 4
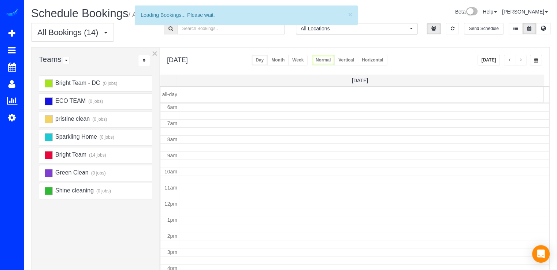
click at [511, 61] on span "button" at bounding box center [510, 60] width 4 height 4
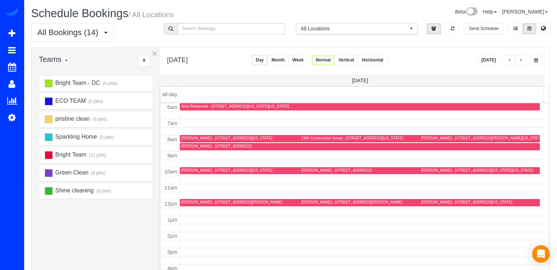
click at [511, 61] on span "button" at bounding box center [510, 60] width 4 height 4
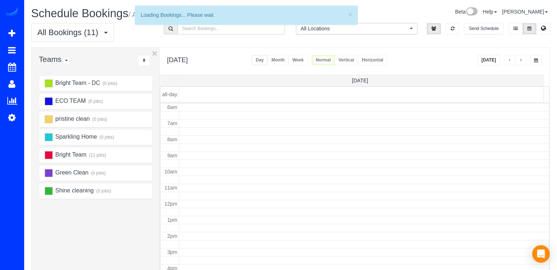
click at [511, 61] on span "button" at bounding box center [510, 60] width 4 height 4
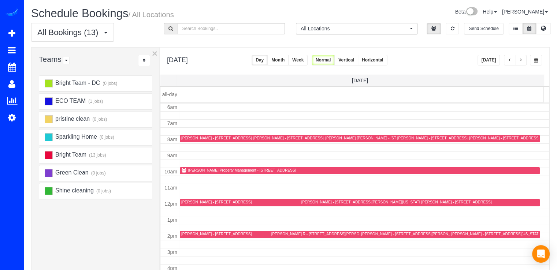
click at [511, 61] on span "button" at bounding box center [510, 60] width 4 height 4
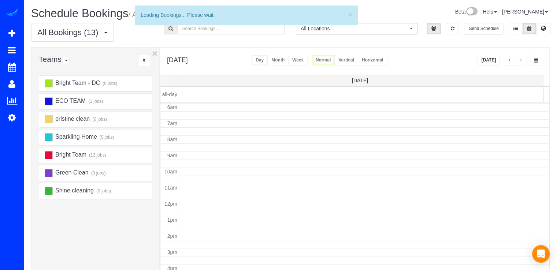
click at [507, 62] on button "button" at bounding box center [510, 60] width 12 height 11
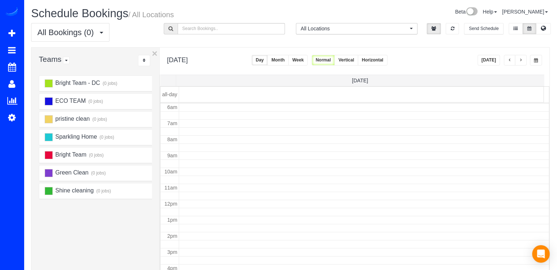
click at [513, 60] on button "button" at bounding box center [510, 60] width 12 height 11
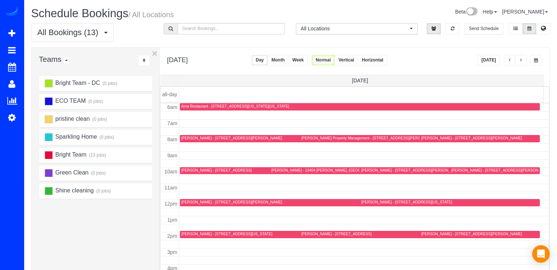
click at [525, 60] on button "button" at bounding box center [521, 60] width 12 height 11
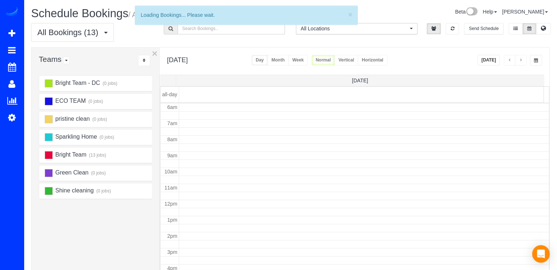
click at [523, 60] on span "button" at bounding box center [521, 60] width 4 height 4
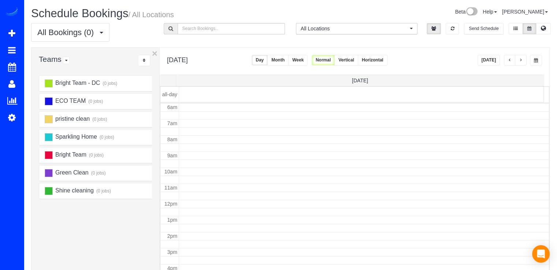
click at [521, 60] on span "button" at bounding box center [521, 60] width 4 height 4
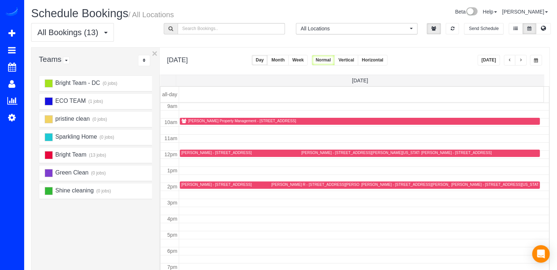
scroll to position [0, 0]
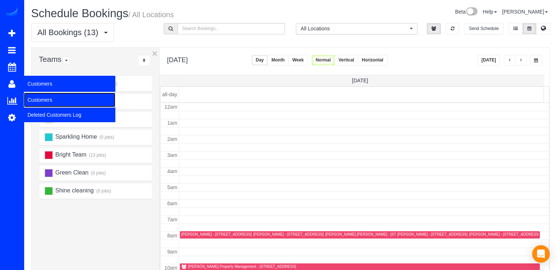
click at [36, 98] on link "Customers" at bounding box center [70, 100] width 92 height 15
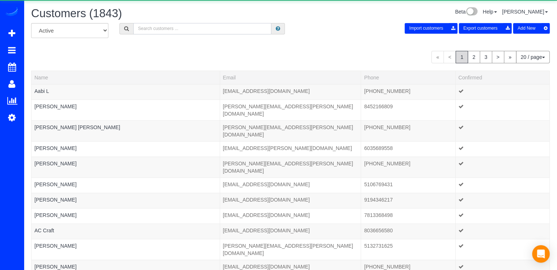
click at [177, 29] on input "text" at bounding box center [202, 28] width 138 height 11
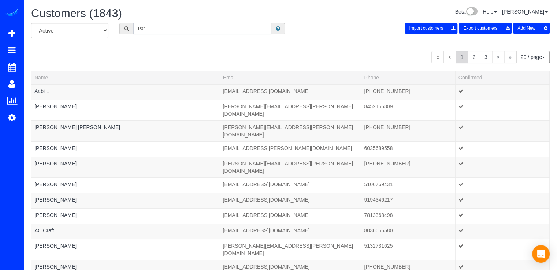
type input "Pat"
click at [405, 23] on button "Import customers" at bounding box center [431, 28] width 53 height 11
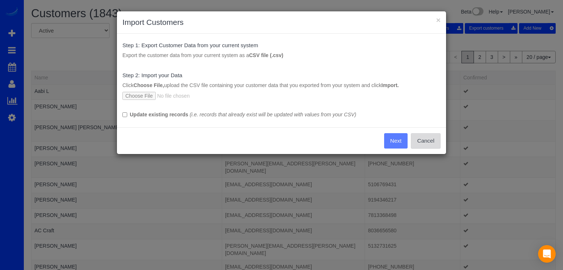
click at [438, 144] on button "Cancel" at bounding box center [426, 140] width 30 height 15
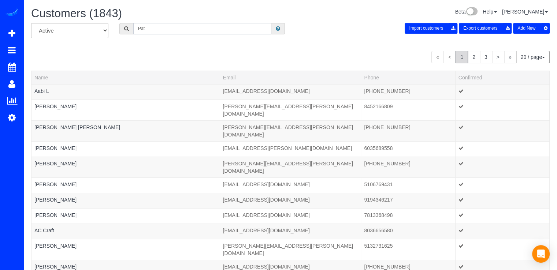
click at [182, 28] on input "Pat" at bounding box center [202, 28] width 138 height 11
type input "Pat cunningham"
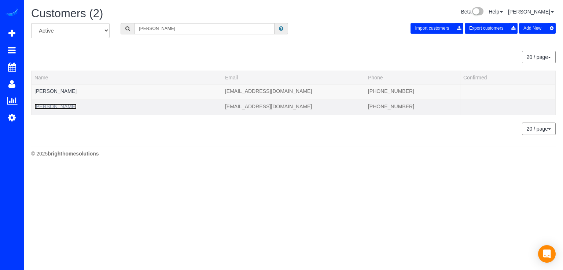
click at [60, 107] on link "Pat Cunningham" at bounding box center [55, 107] width 42 height 6
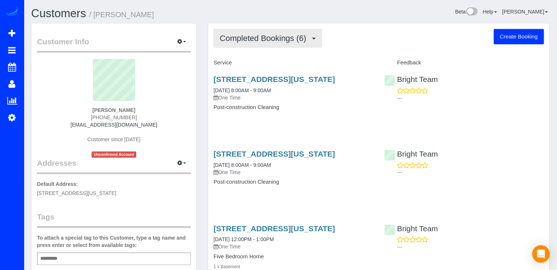
click at [271, 45] on button "Completed Bookings (6)" at bounding box center [268, 38] width 108 height 19
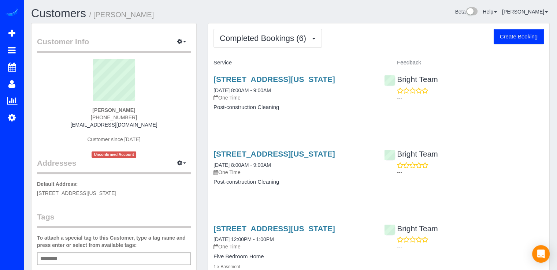
click at [265, 32] on button "Completed Bookings (6)" at bounding box center [268, 38] width 108 height 19
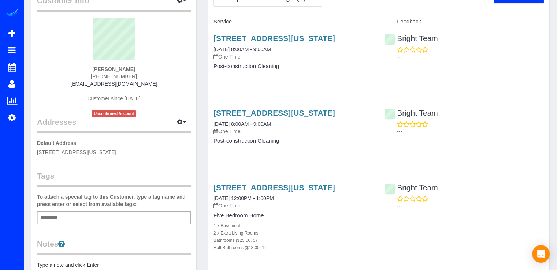
scroll to position [37, 0]
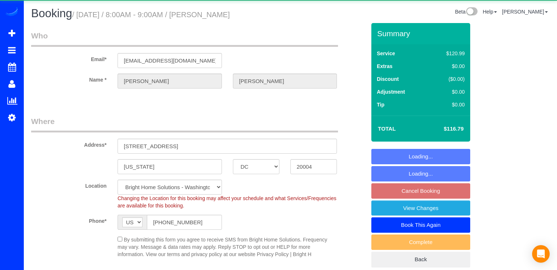
select select "DC"
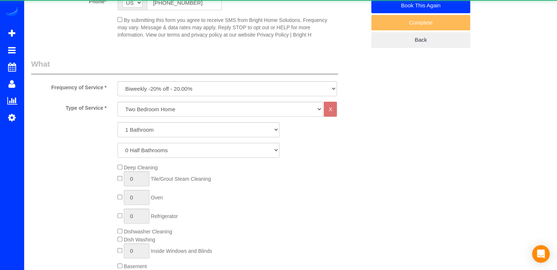
select select "spot1"
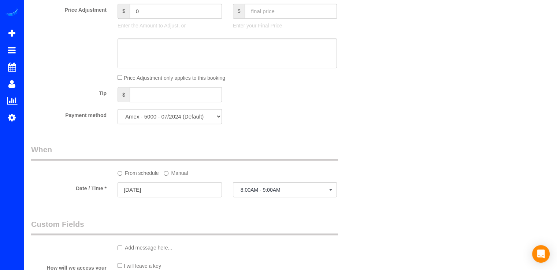
scroll to position [659, 0]
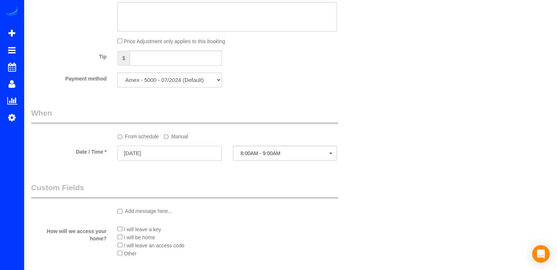
click at [170, 157] on input "[DATE]" at bounding box center [170, 153] width 104 height 15
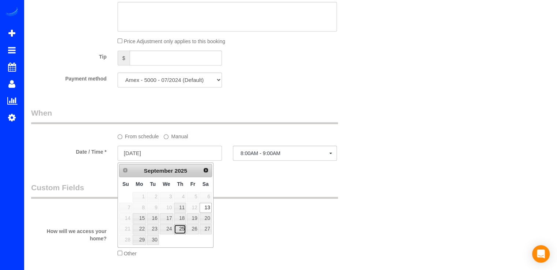
click at [180, 230] on link "25" at bounding box center [180, 230] width 12 height 10
type input "[DATE]"
select select "spot18"
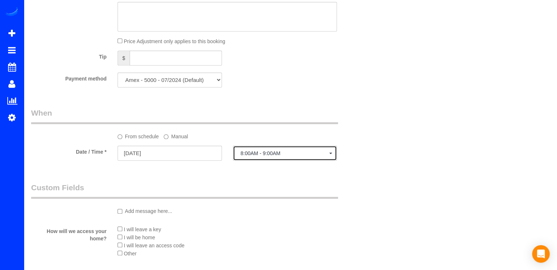
click at [256, 153] on span "8:00AM - 9:00AM" at bounding box center [285, 154] width 89 height 6
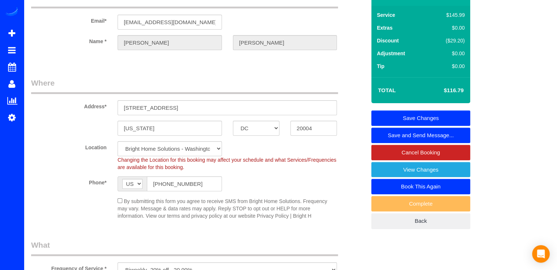
scroll to position [0, 0]
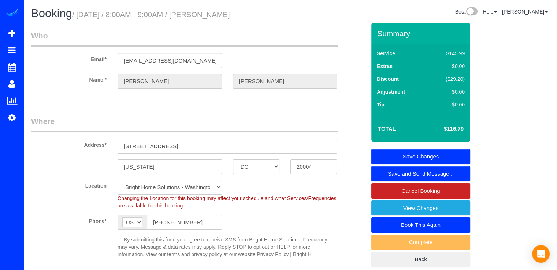
click at [436, 152] on link "Save Changes" at bounding box center [420, 156] width 99 height 15
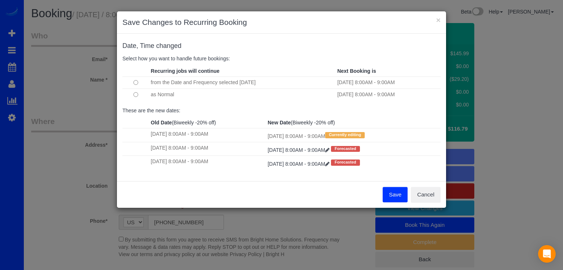
click at [396, 196] on button "Save" at bounding box center [394, 194] width 25 height 15
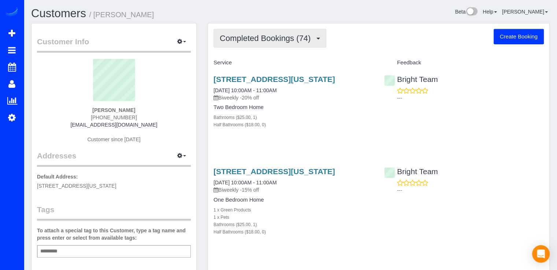
click at [294, 40] on span "Completed Bookings (74)" at bounding box center [267, 38] width 94 height 9
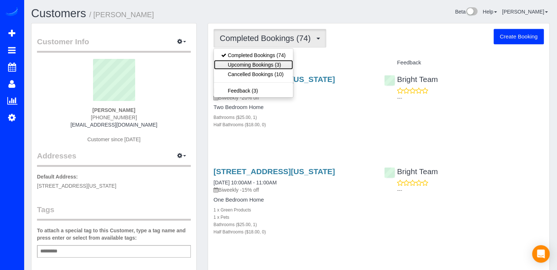
click at [286, 65] on link "Upcoming Bookings (3)" at bounding box center [253, 65] width 79 height 10
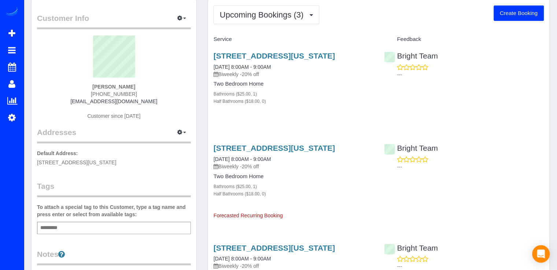
scroll to position [73, 0]
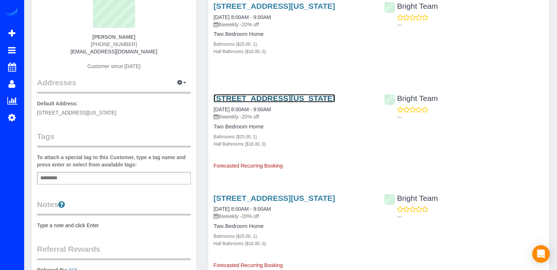
click at [255, 103] on link "[STREET_ADDRESS][US_STATE]" at bounding box center [275, 98] width 122 height 8
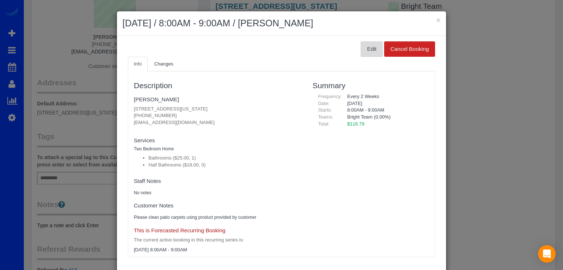
click at [370, 44] on button "Edit" at bounding box center [371, 48] width 22 height 15
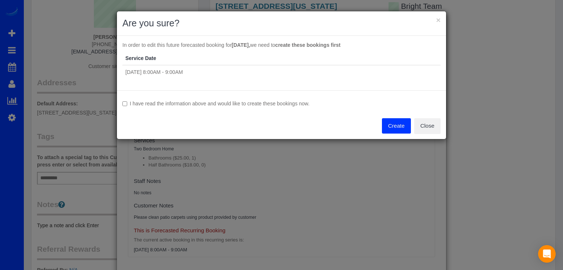
click at [393, 125] on button "Create" at bounding box center [396, 125] width 29 height 15
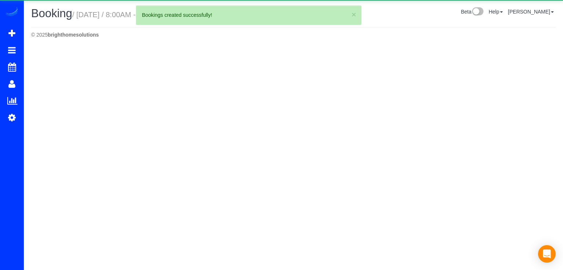
select select "DC"
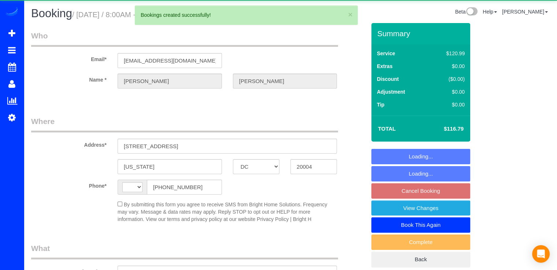
select select "string:[GEOGRAPHIC_DATA]"
select select "object:1961"
select select "string:fspay-7cda6c14-f747-41f1-8ed9-ae0ed6b4d30f"
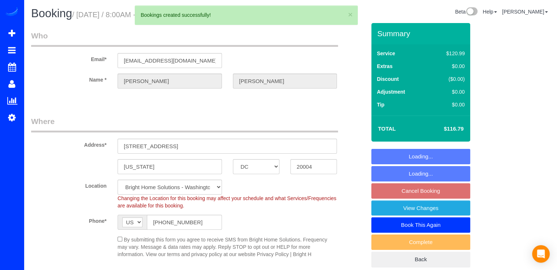
select select "object:2148"
select select "spot18"
